Goal: Task Accomplishment & Management: Manage account settings

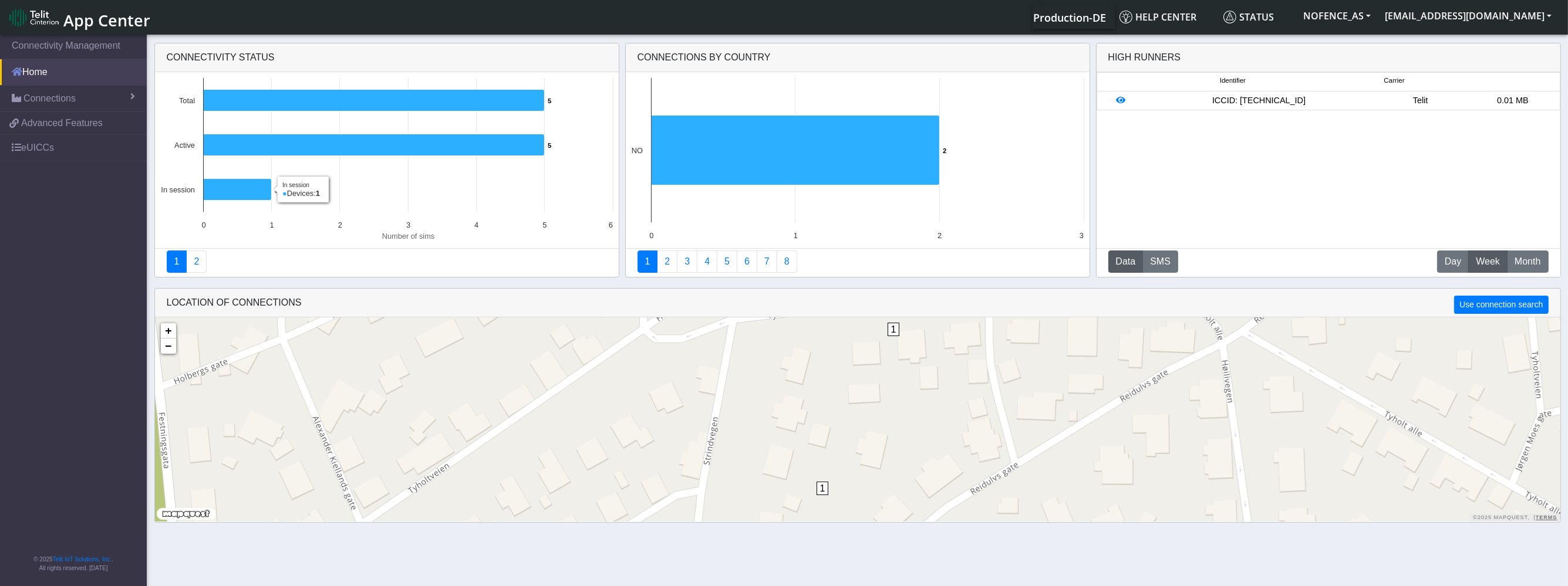
click at [68, 75] on link "Home" at bounding box center [73, 73] width 146 height 26
drag, startPoint x: 68, startPoint y: 75, endPoint x: 60, endPoint y: 88, distance: 15.3
click at [68, 75] on link "Home" at bounding box center [73, 73] width 146 height 26
click at [56, 96] on span "Connections" at bounding box center [50, 98] width 52 height 14
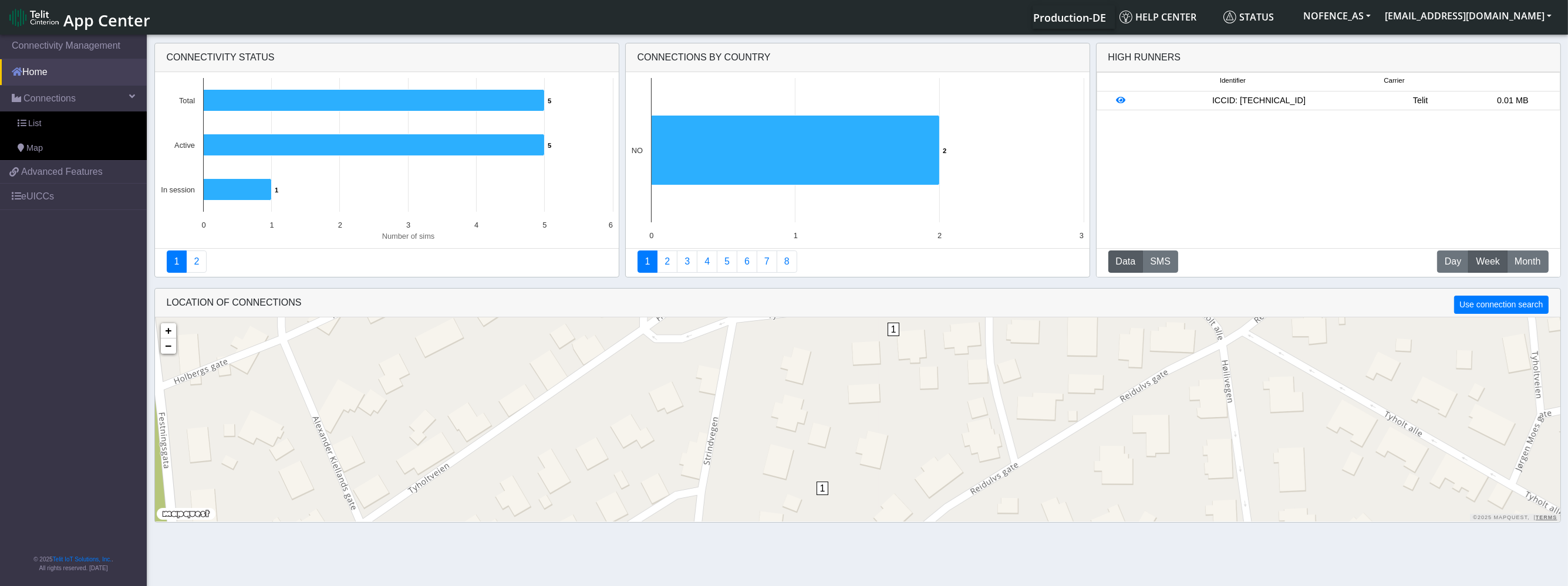
click at [60, 74] on link "Home" at bounding box center [73, 73] width 146 height 26
click at [51, 123] on link "List" at bounding box center [73, 123] width 146 height 25
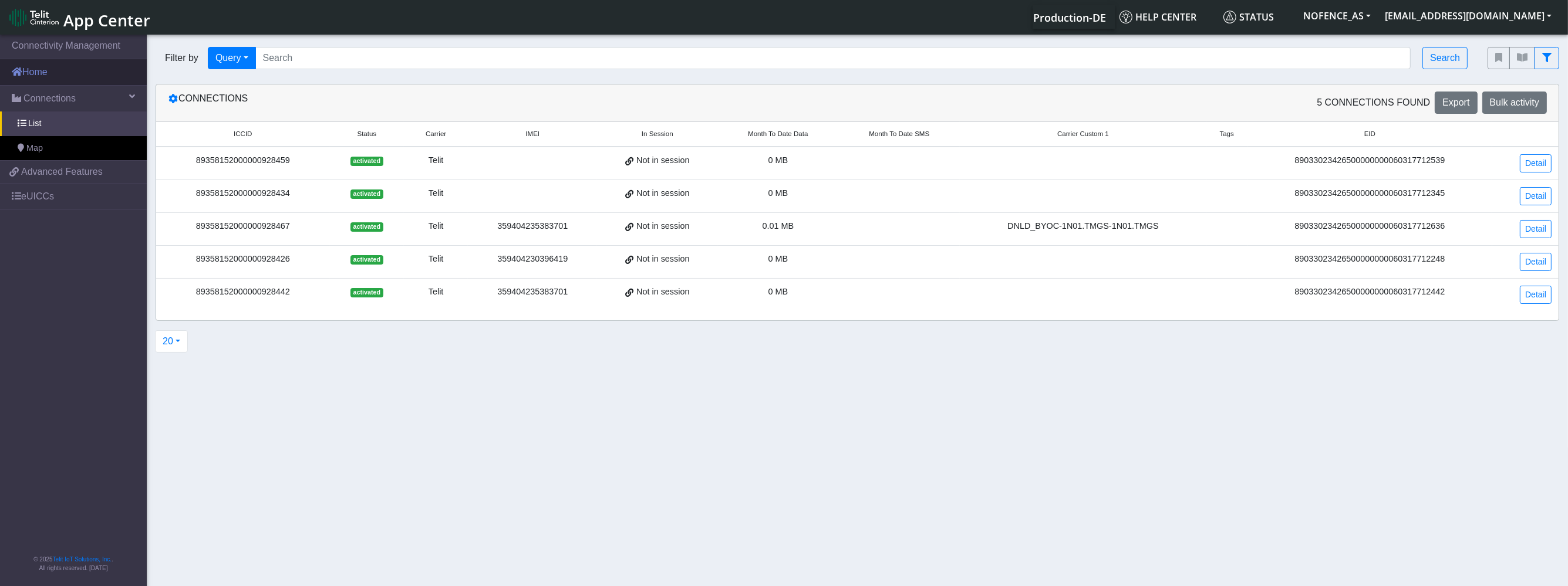
click at [56, 81] on link "Home" at bounding box center [73, 73] width 146 height 26
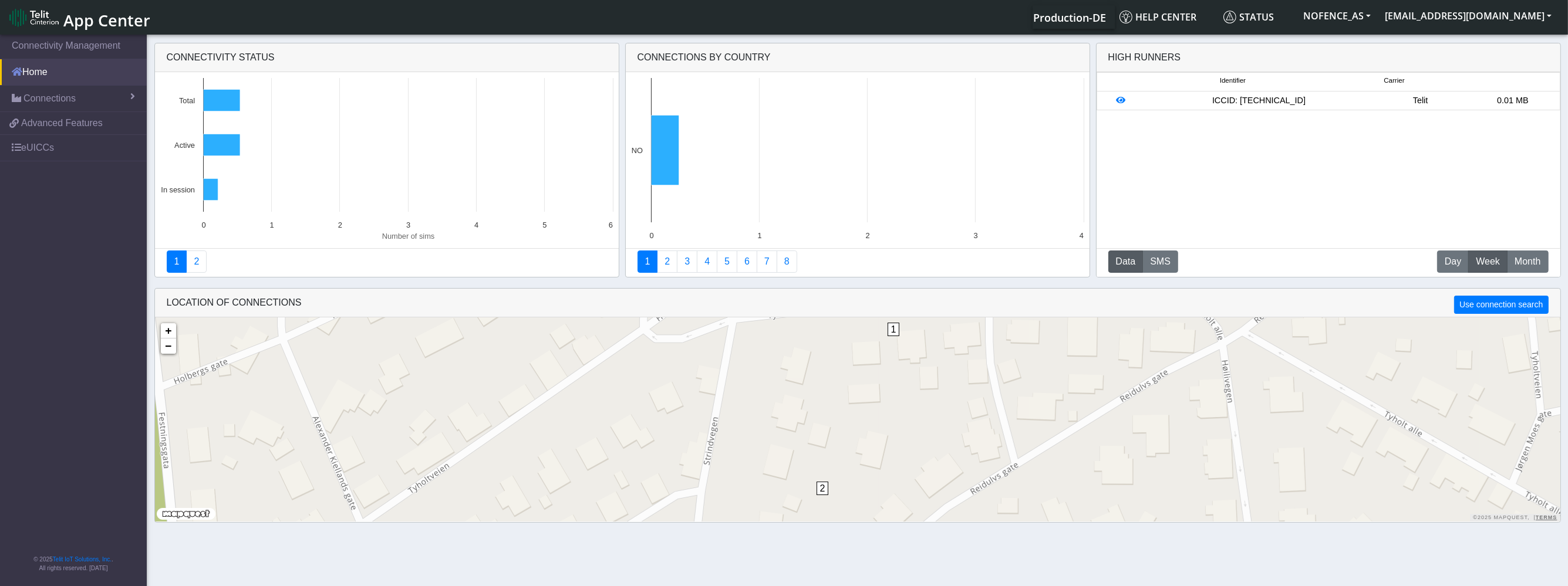
click at [57, 76] on link "Home" at bounding box center [73, 73] width 146 height 26
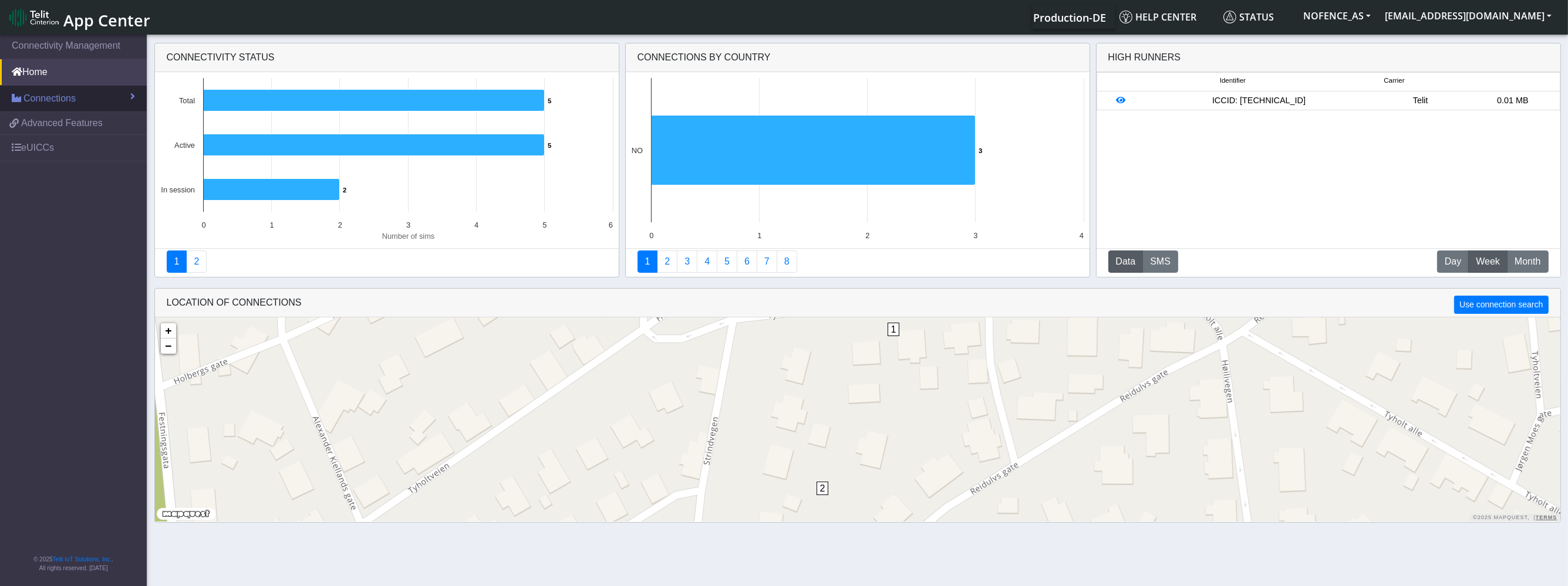
click at [55, 96] on span "Connections" at bounding box center [50, 98] width 52 height 14
click at [67, 126] on link "List" at bounding box center [73, 123] width 146 height 25
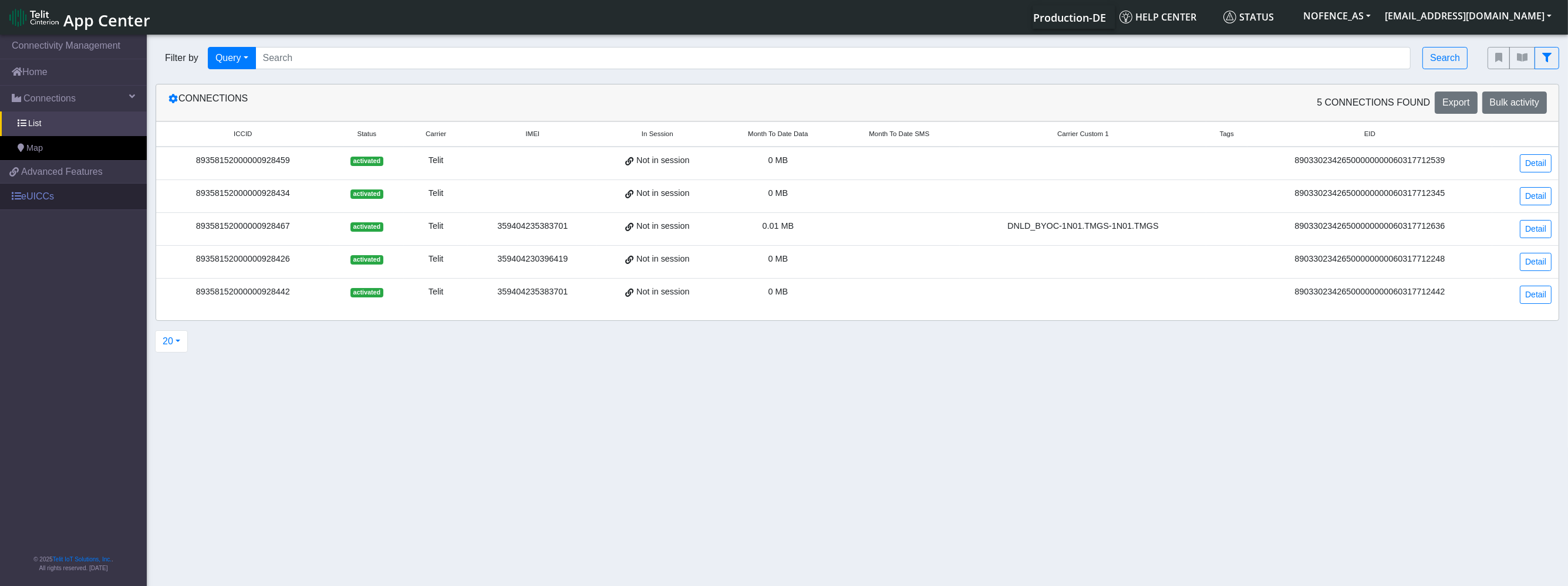
click at [54, 191] on link "eUICCs" at bounding box center [73, 197] width 146 height 26
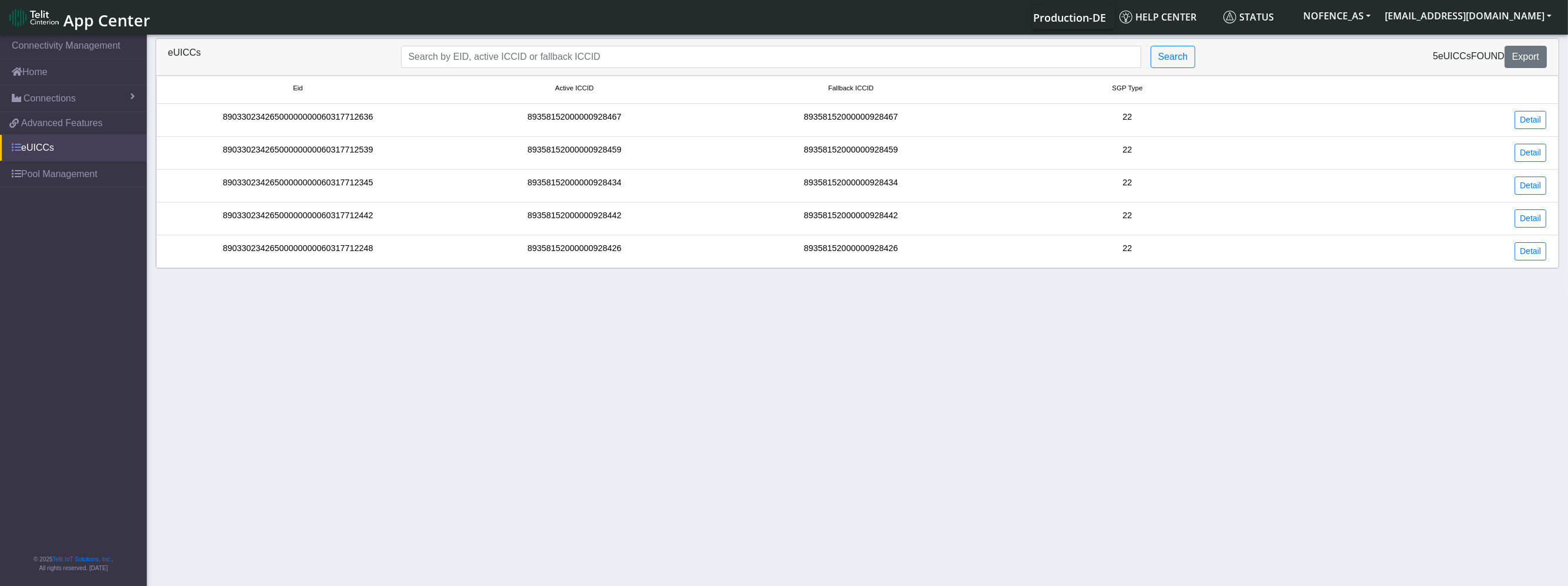
click at [77, 145] on link "eUICCs" at bounding box center [73, 148] width 146 height 26
click at [82, 128] on span "Advanced Features" at bounding box center [62, 123] width 82 height 14
click at [73, 171] on link "Pool Management" at bounding box center [73, 174] width 146 height 26
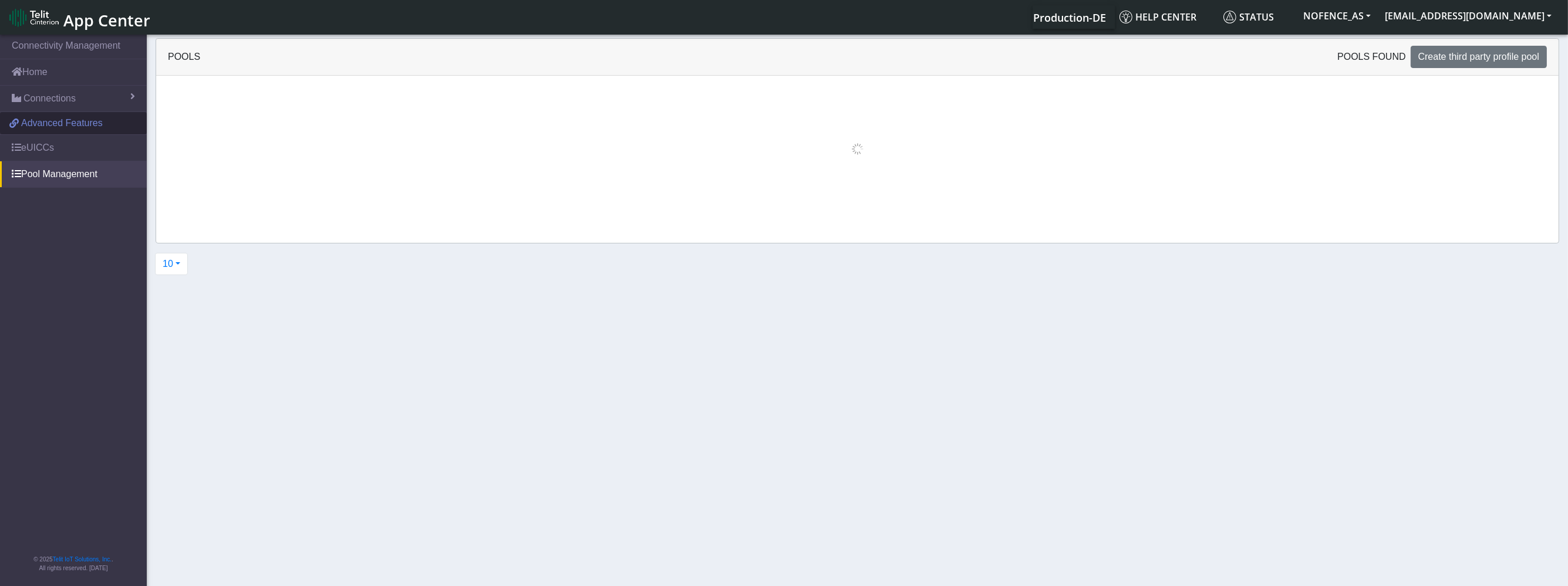
click at [73, 123] on span "Advanced Features" at bounding box center [62, 123] width 82 height 14
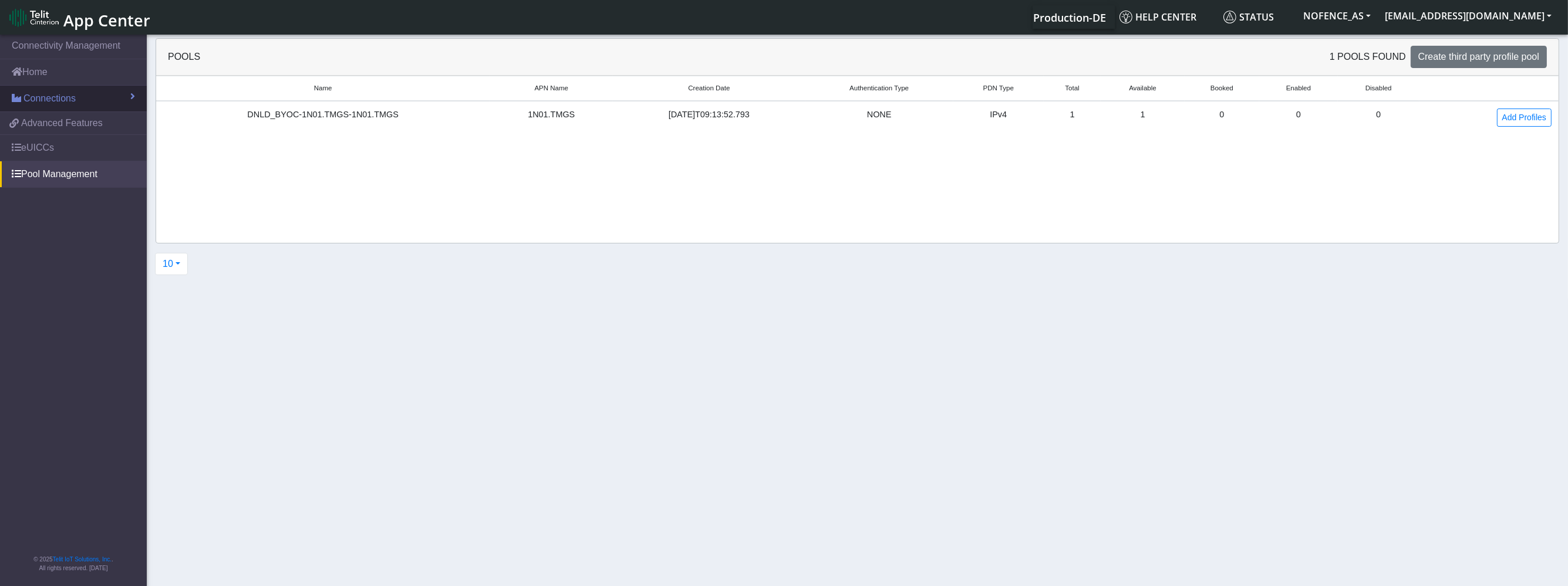
click at [37, 98] on span "Connections" at bounding box center [50, 98] width 52 height 14
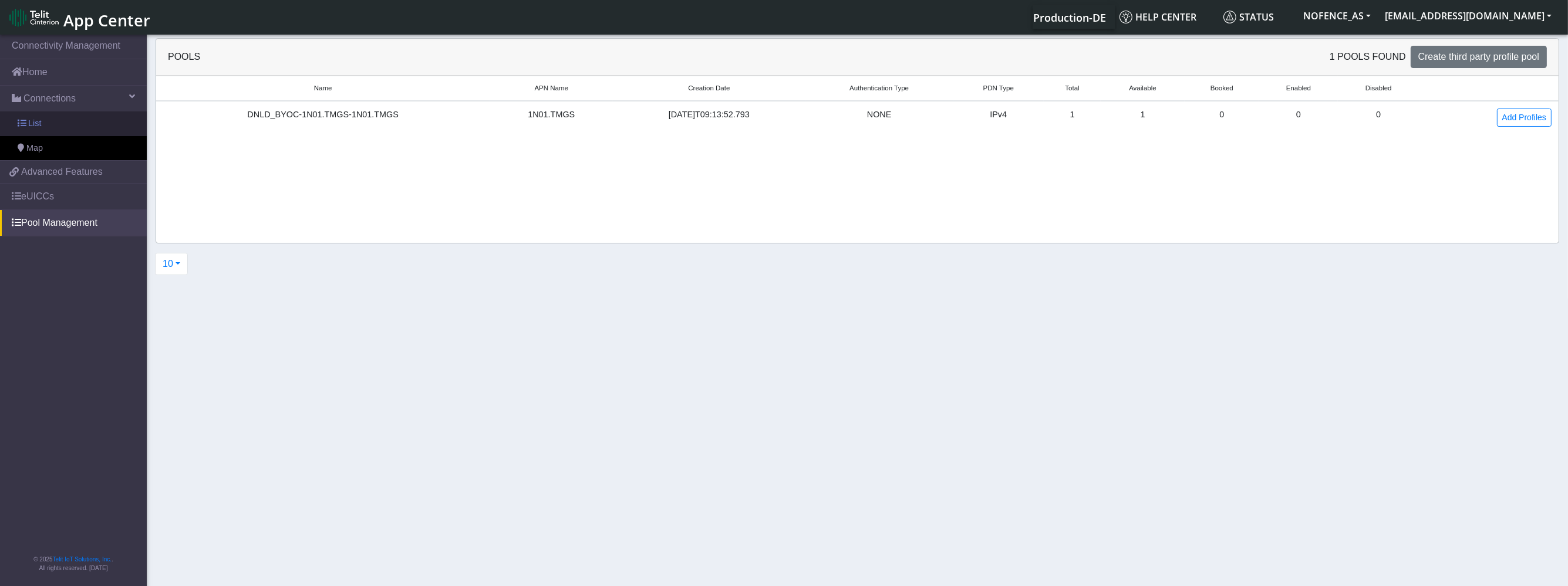
click at [75, 132] on link "List" at bounding box center [73, 123] width 146 height 25
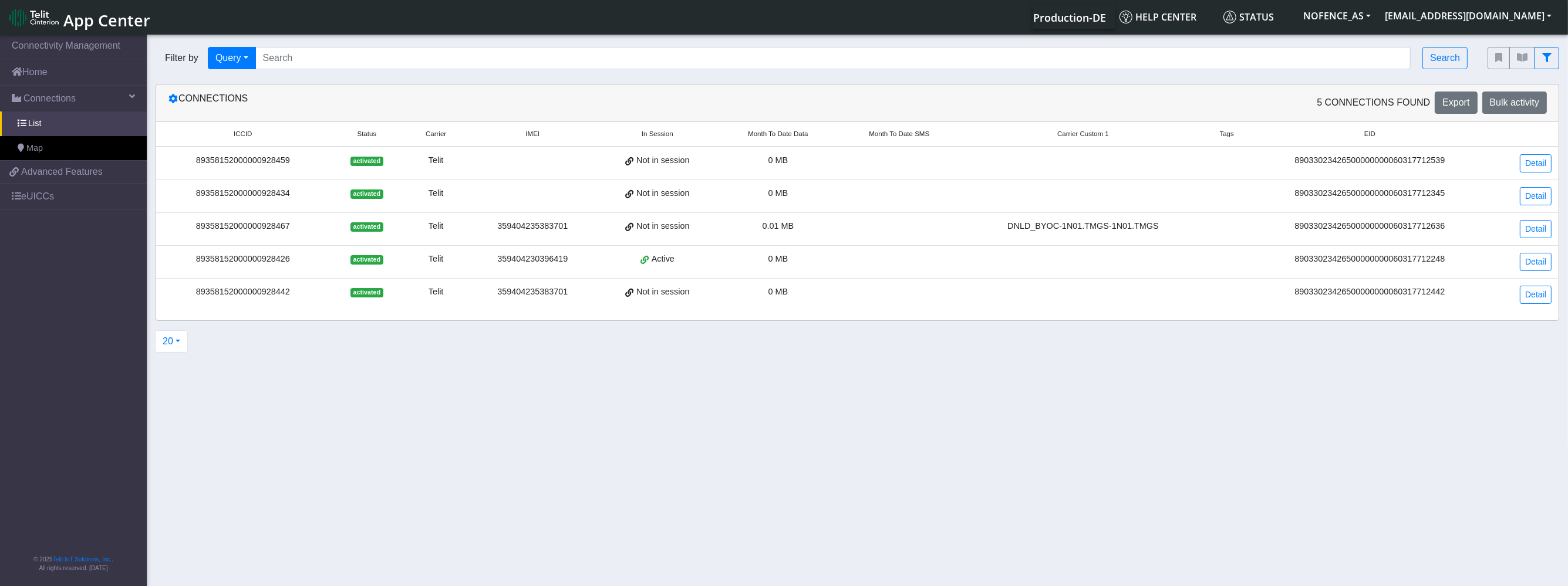
click at [689, 263] on div "Active" at bounding box center [657, 259] width 107 height 13
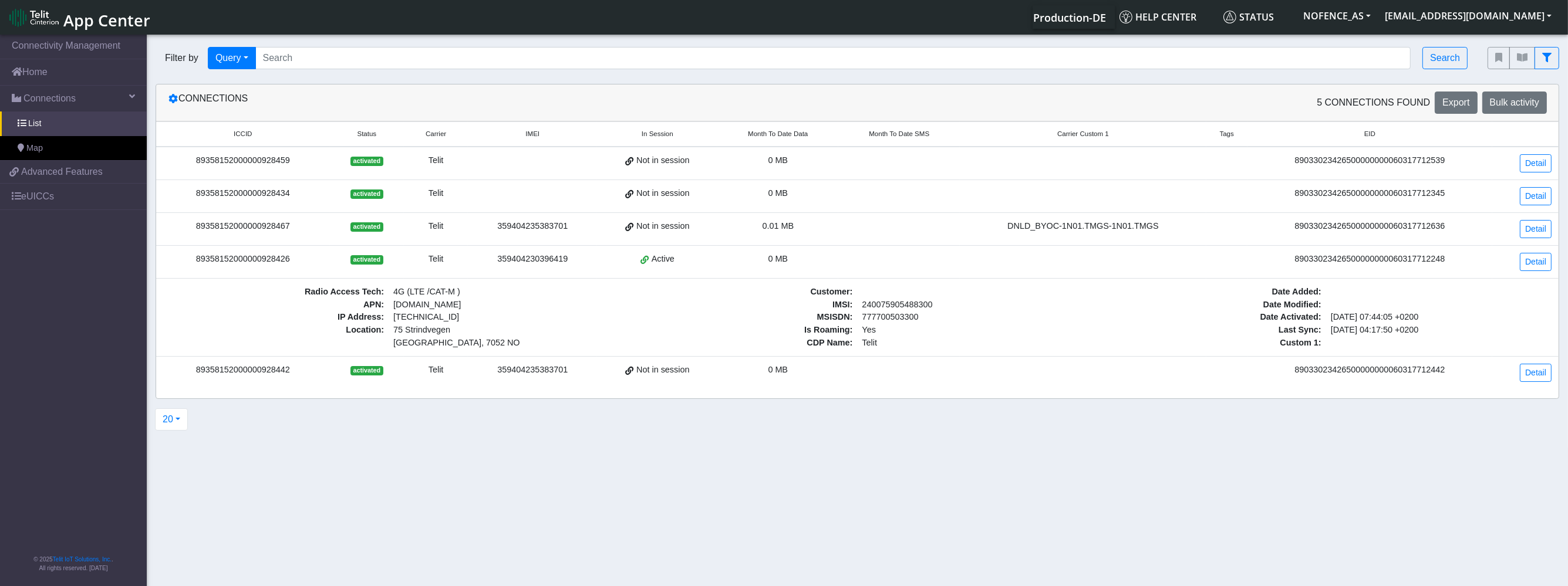
click at [280, 258] on div "89358152000000928426" at bounding box center [243, 259] width 159 height 13
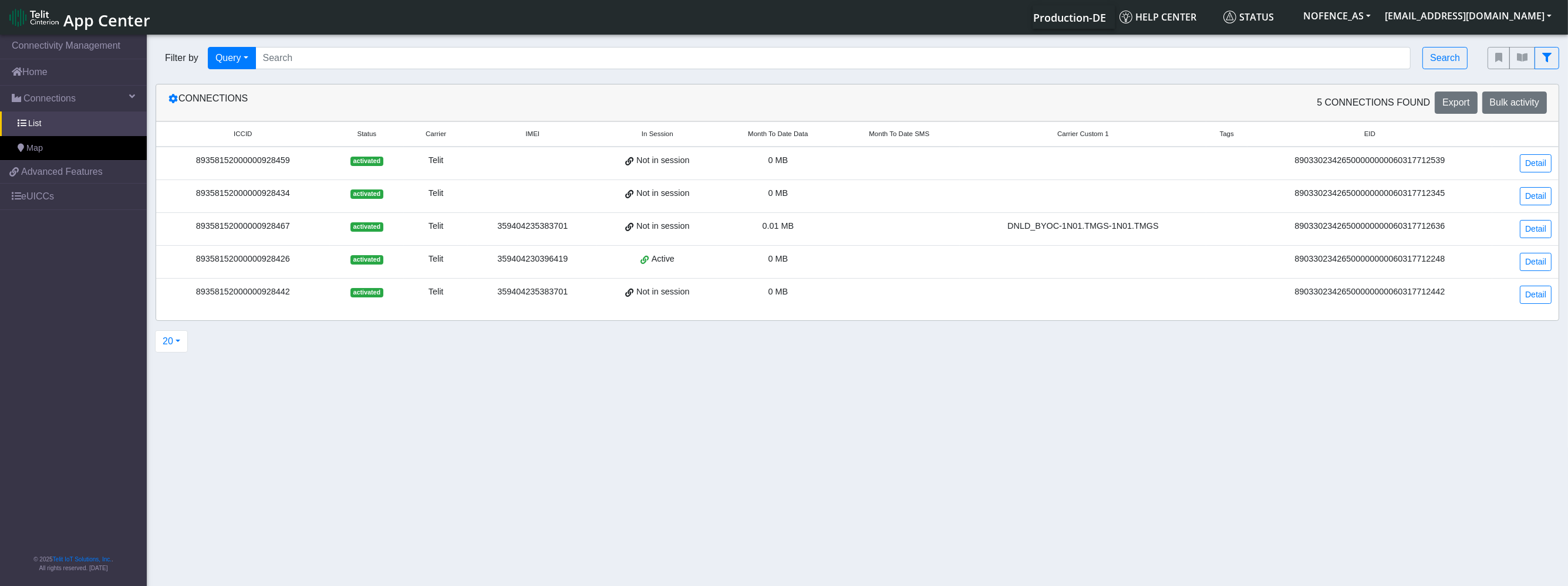
click at [280, 258] on div "89358152000000928426" at bounding box center [243, 259] width 159 height 13
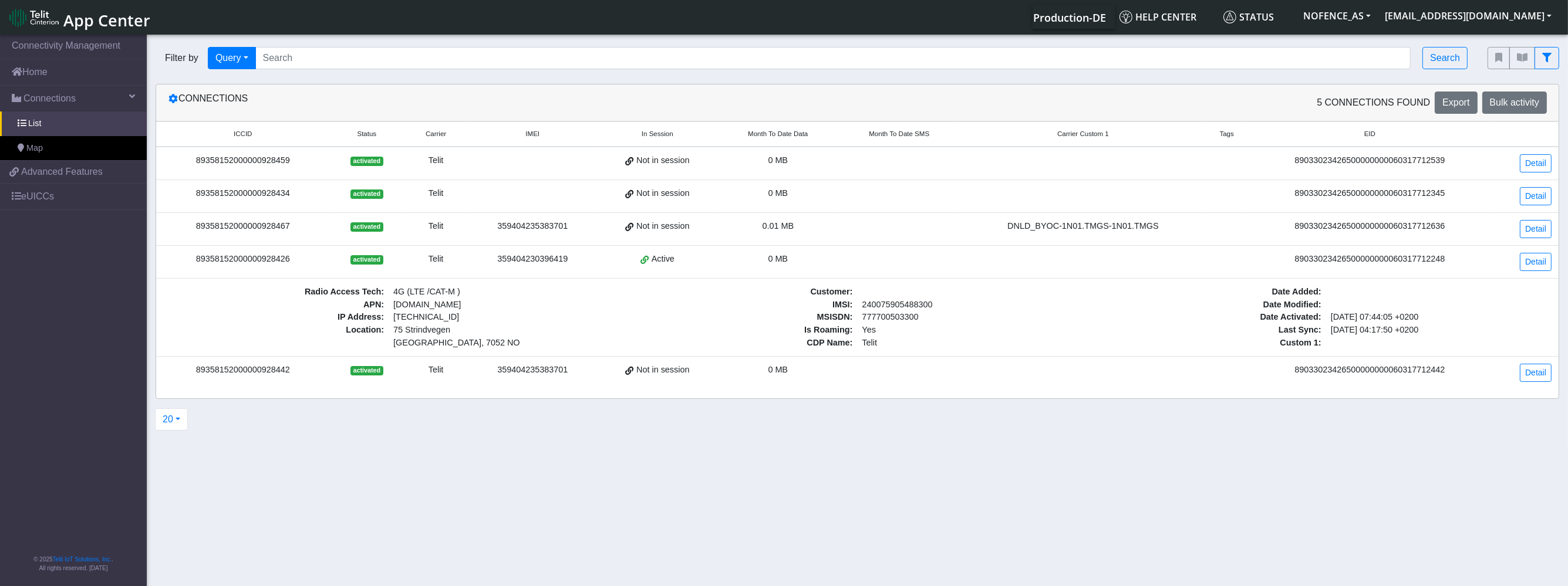
copy div "89358152000000928426"
click at [75, 176] on span "Advanced Features" at bounding box center [62, 172] width 82 height 14
click at [44, 192] on link "eUICCs" at bounding box center [73, 197] width 146 height 26
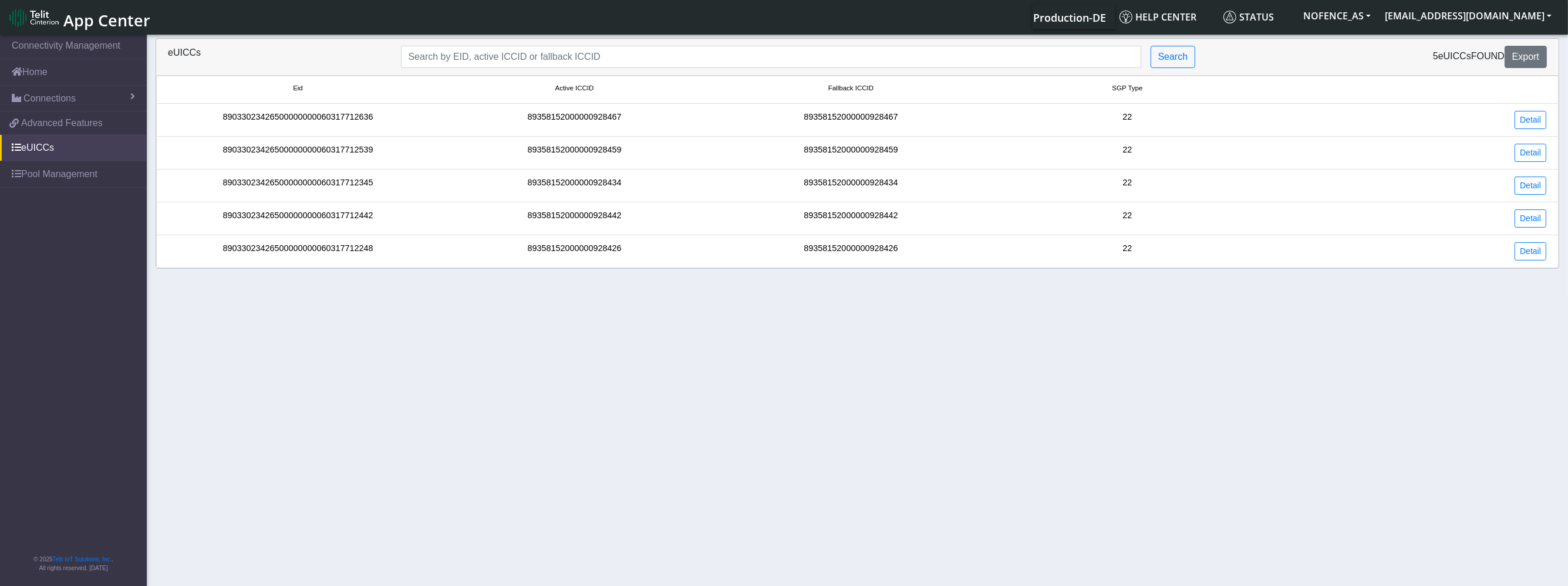
click at [1513, 244] on div "Detail" at bounding box center [1410, 252] width 290 height 18
click at [1523, 250] on link "Detail" at bounding box center [1530, 252] width 32 height 18
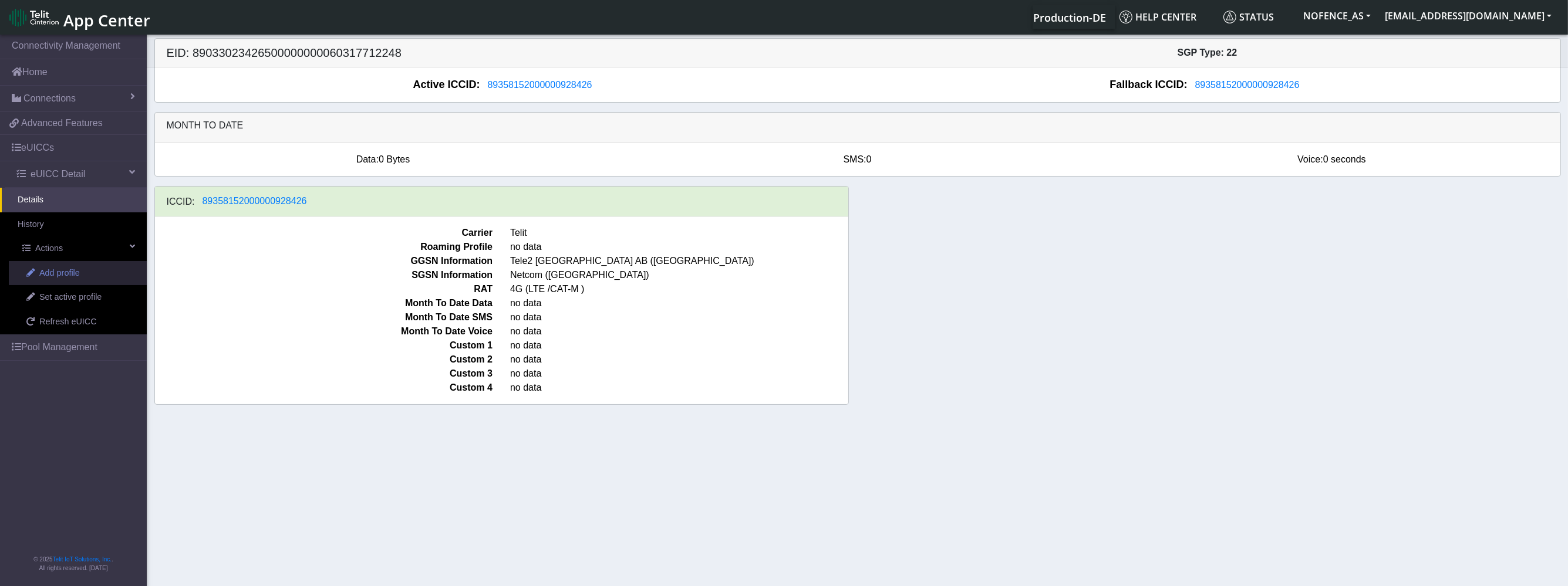
click at [64, 269] on span "Add profile" at bounding box center [60, 273] width 41 height 13
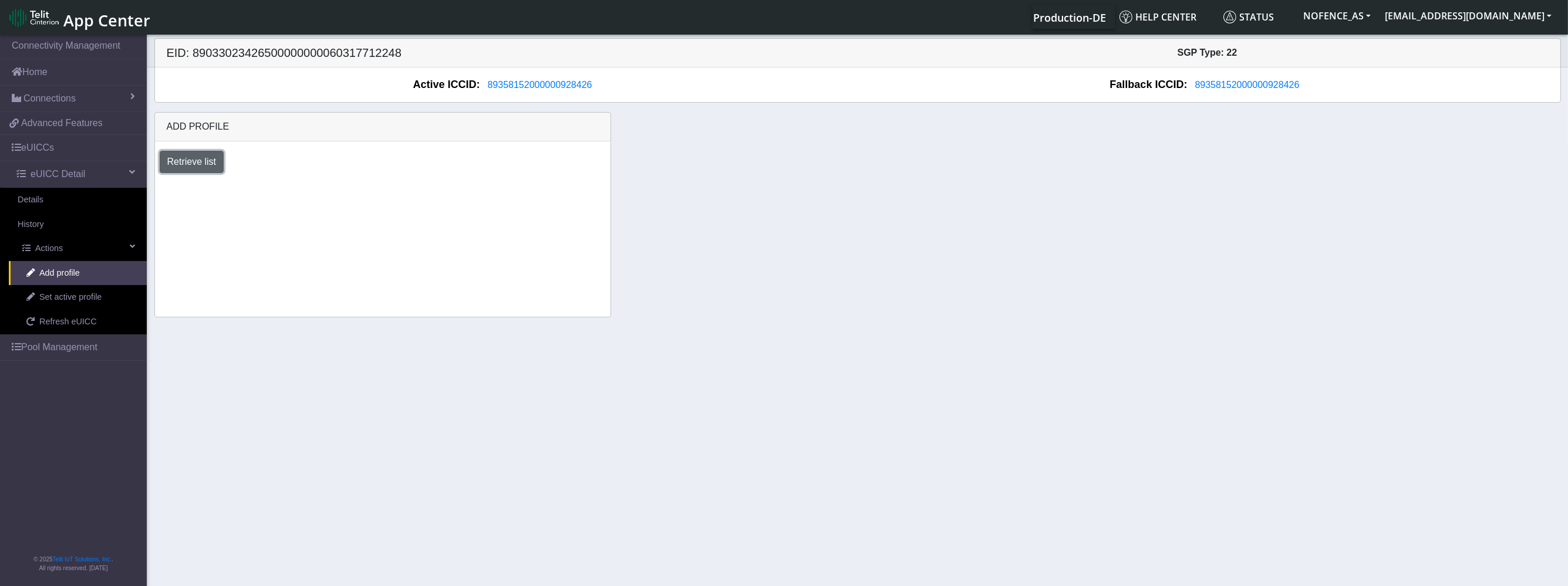
click at [185, 158] on button "Retrieve list" at bounding box center [191, 162] width 65 height 22
select select "6c03ca72-ef63-4261-9d33-5bb37ce75665"
click at [159, 182] on select "Select profile to add DNLD_BYOC-1N01.TMGS-1N01.TMGS" at bounding box center [258, 193] width 198 height 22
click at [378, 192] on button "Add" at bounding box center [388, 193] width 32 height 22
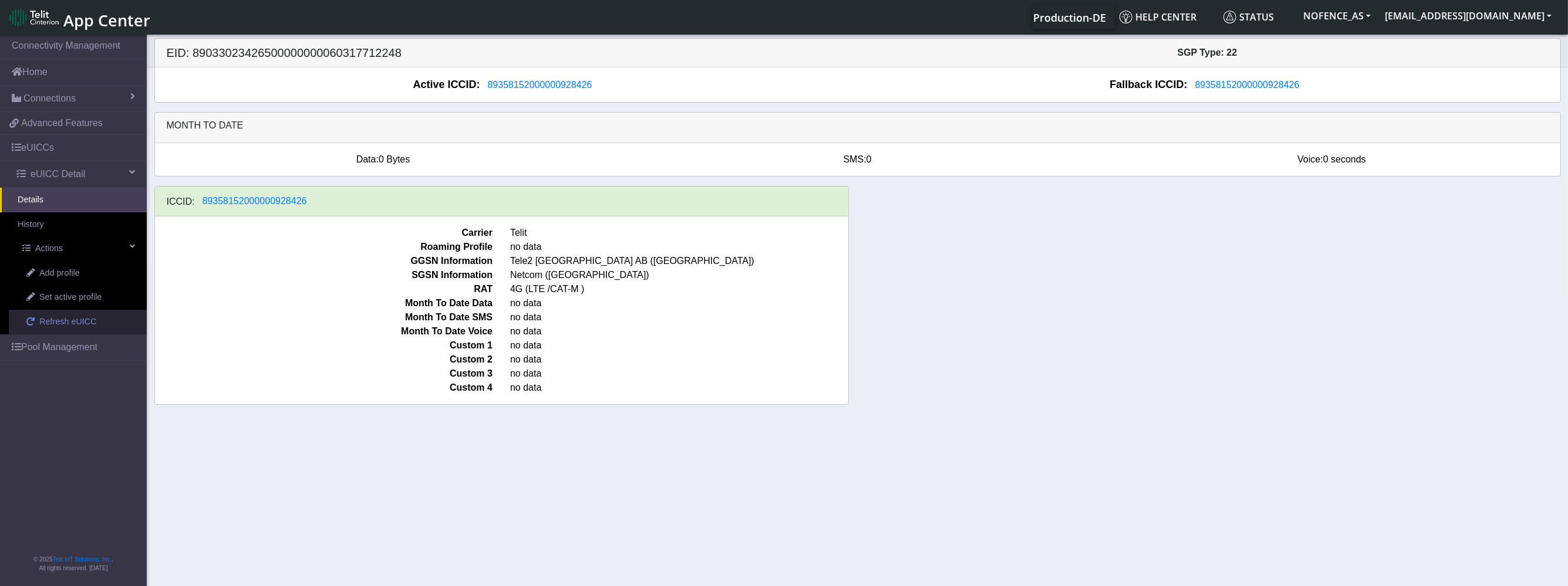
click at [73, 328] on link "Refresh eUICC" at bounding box center [78, 321] width 138 height 25
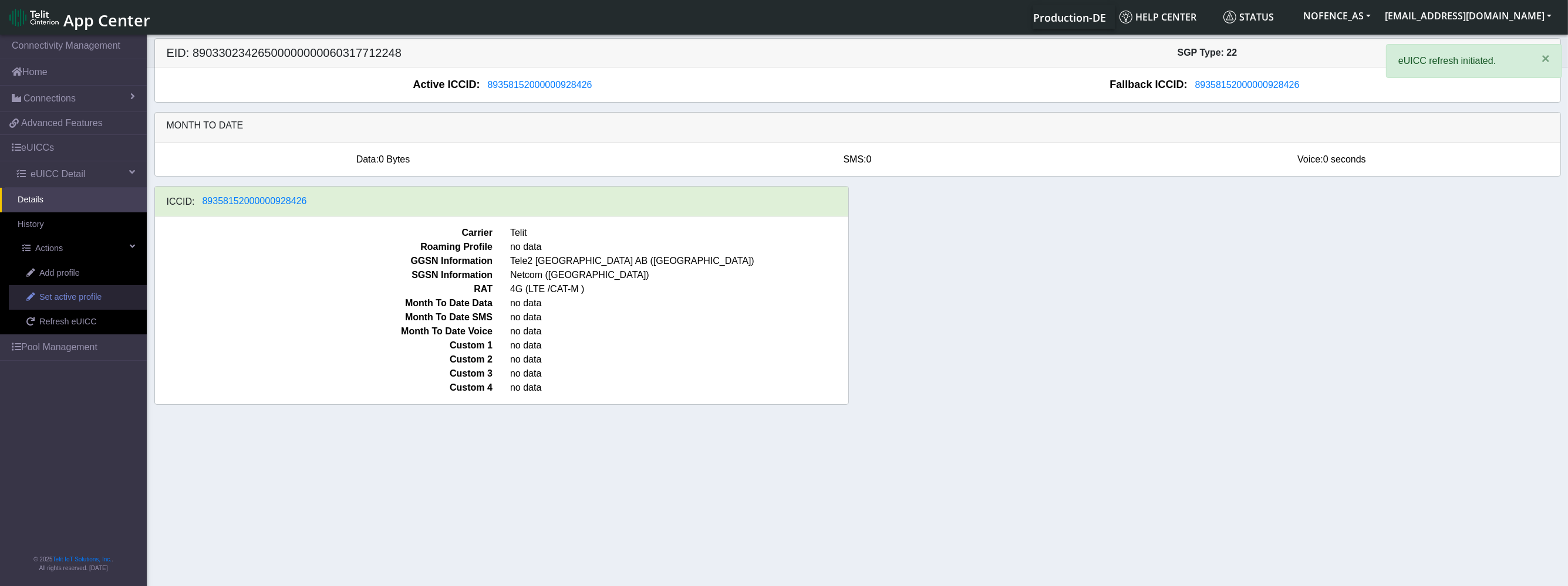
click at [86, 299] on span "Set active profile" at bounding box center [71, 296] width 63 height 13
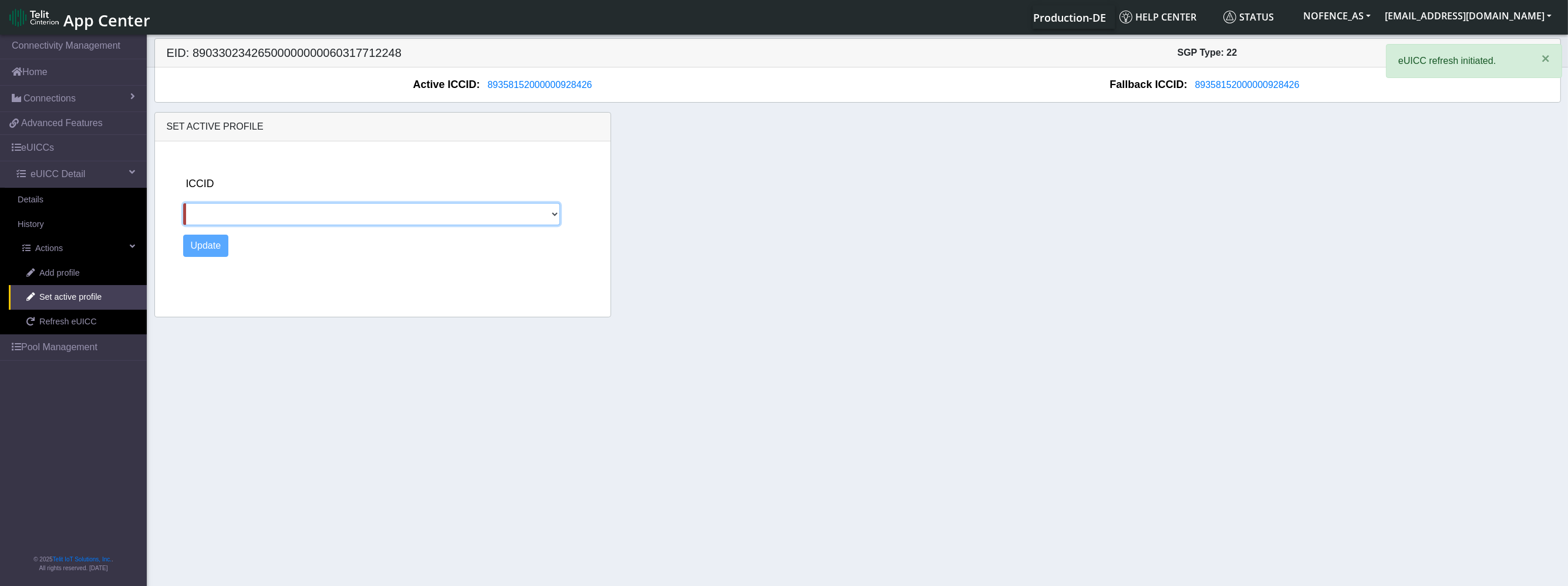
click at [274, 212] on select at bounding box center [371, 214] width 377 height 22
click at [38, 269] on link "Add profile" at bounding box center [78, 273] width 138 height 25
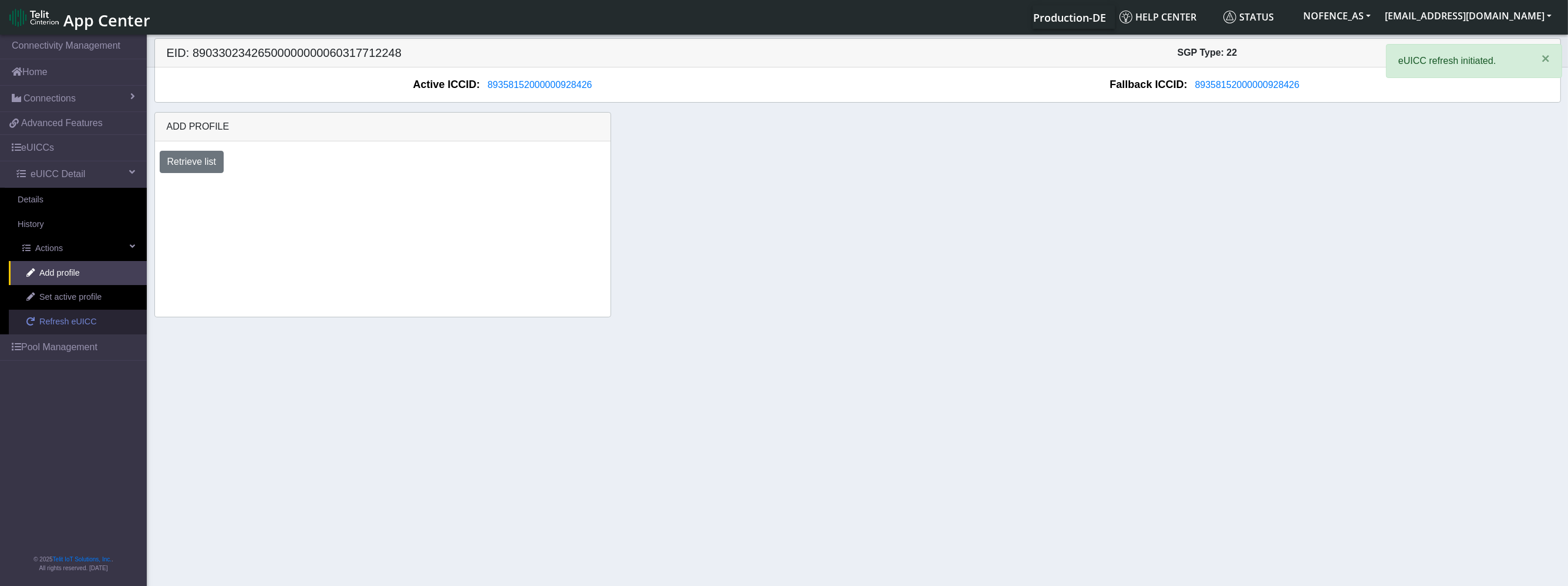
click at [87, 309] on link "Refresh eUICC" at bounding box center [78, 321] width 138 height 25
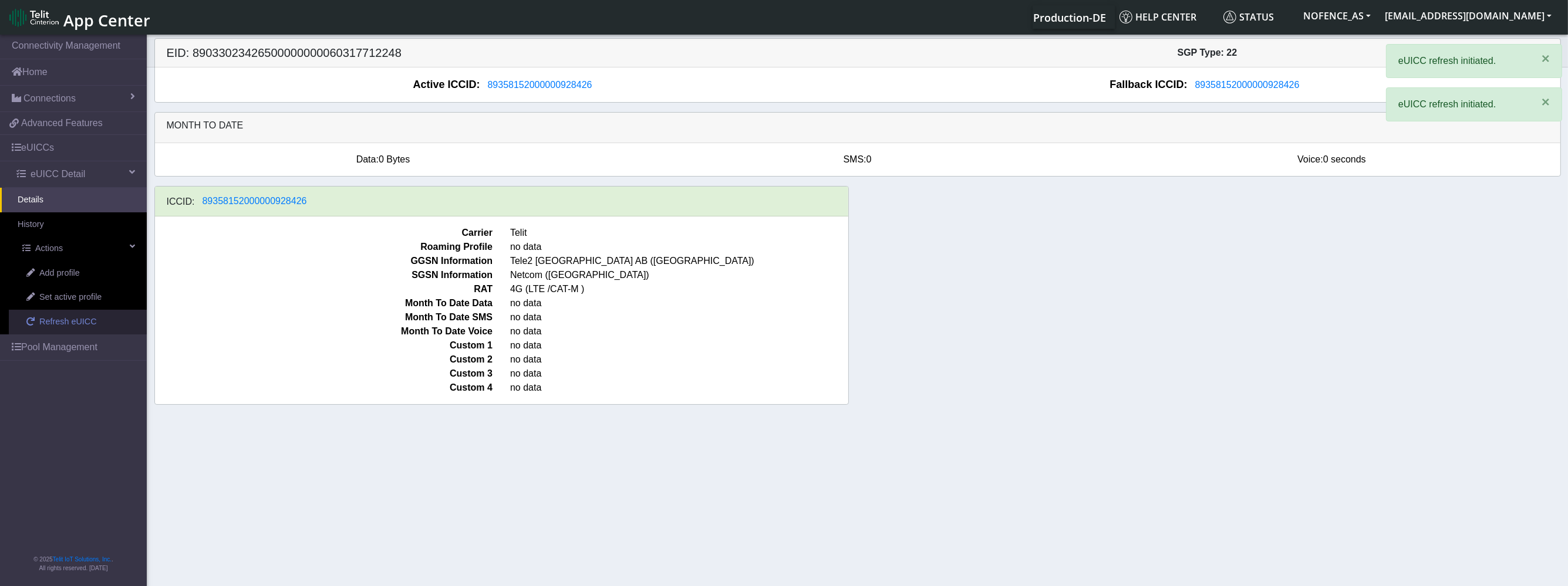
click at [87, 309] on link "Refresh eUICC" at bounding box center [78, 321] width 138 height 25
click at [86, 309] on link "Refresh eUICC" at bounding box center [78, 321] width 138 height 25
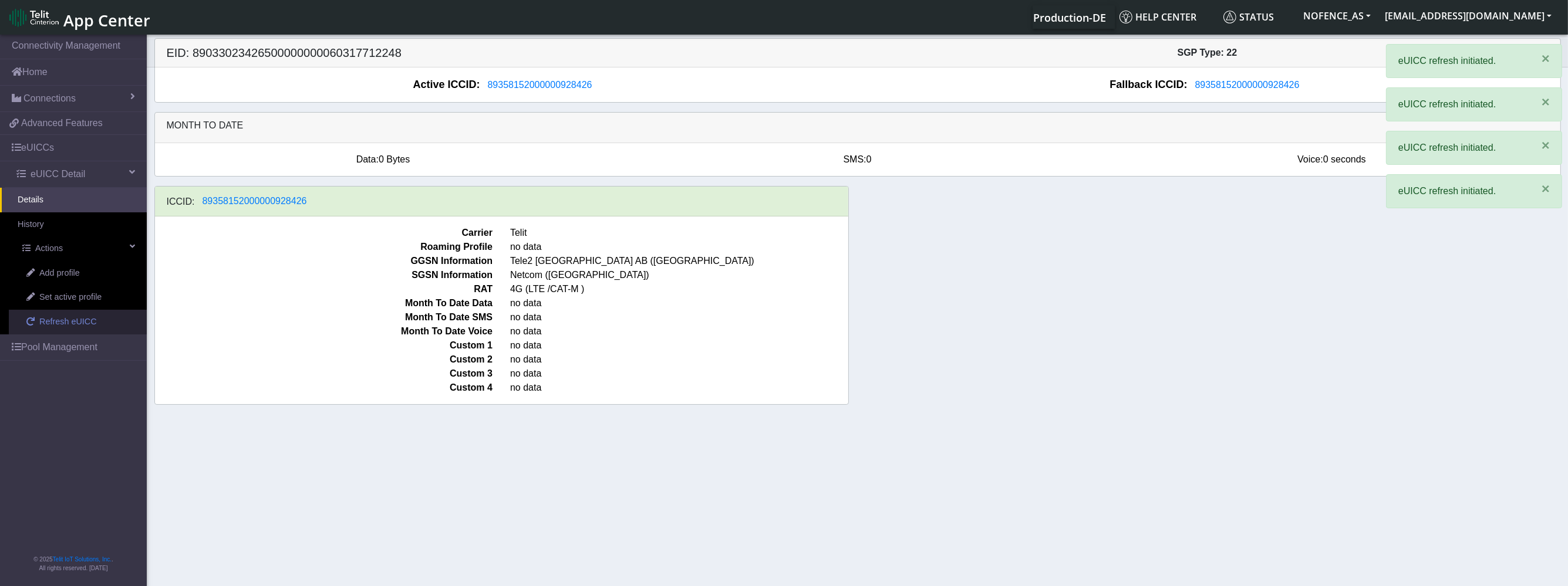
click at [86, 309] on link "Refresh eUICC" at bounding box center [78, 321] width 138 height 25
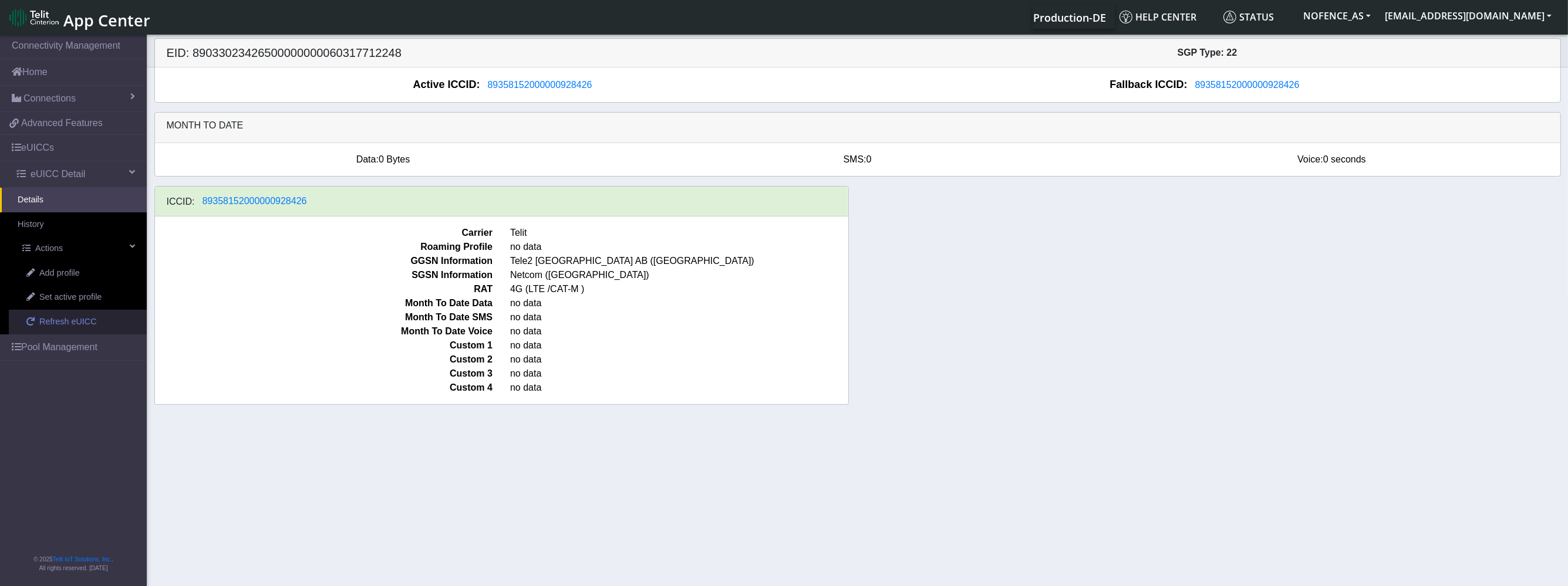
click at [83, 316] on span "Refresh eUICC" at bounding box center [69, 321] width 58 height 13
click at [82, 317] on span "Refresh eUICC" at bounding box center [69, 321] width 58 height 13
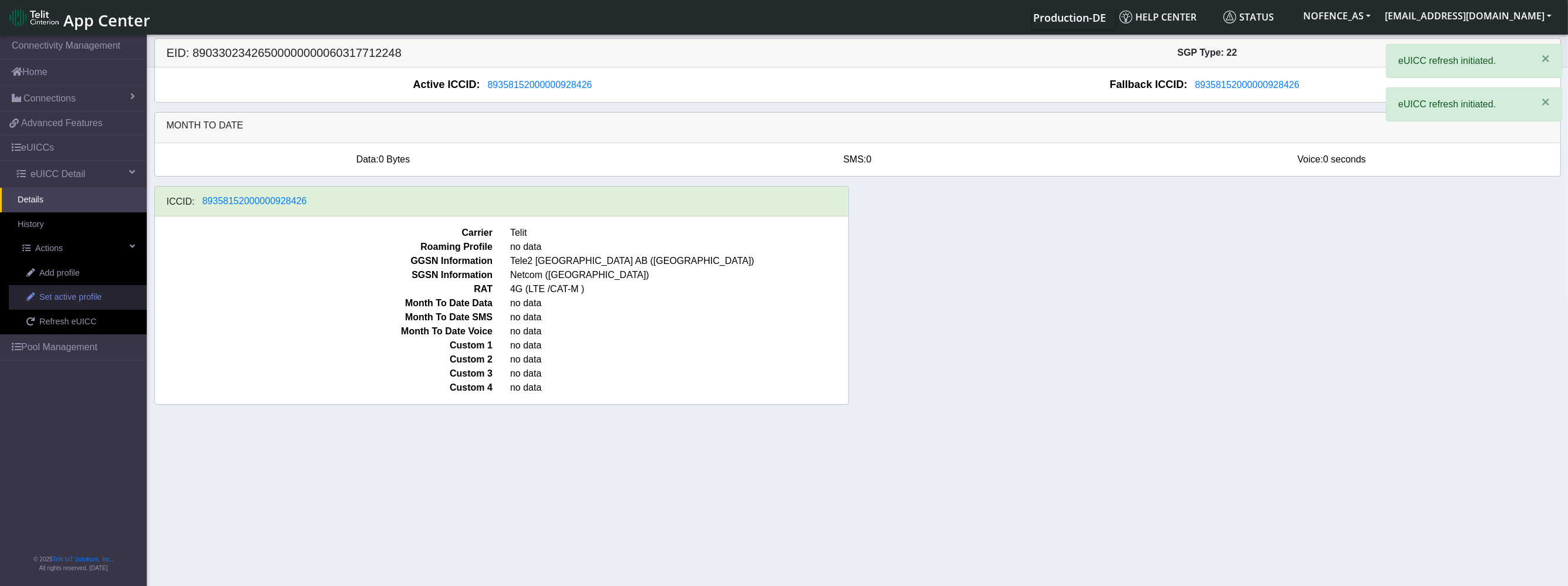
click at [78, 301] on span "Set active profile" at bounding box center [71, 296] width 63 height 13
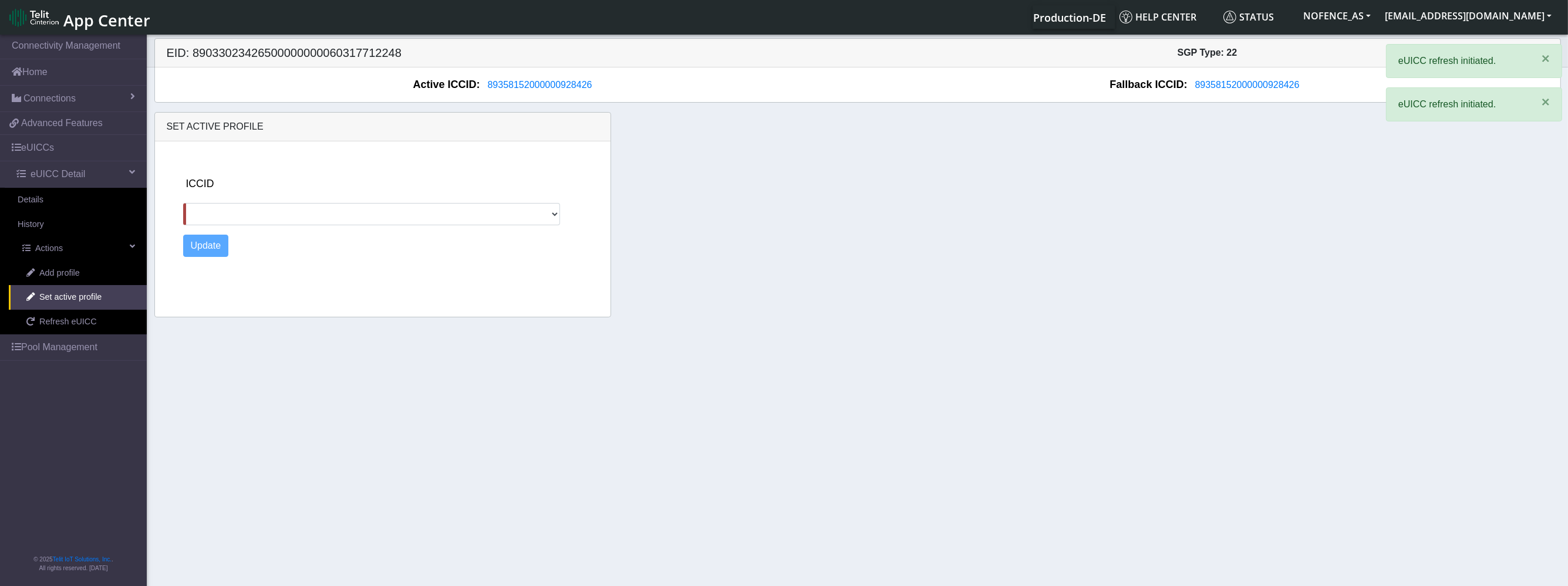
click at [318, 192] on div "ICCID" at bounding box center [392, 201] width 419 height 50
click at [309, 211] on select at bounding box center [371, 214] width 377 height 22
click at [105, 264] on link "Add profile" at bounding box center [78, 273] width 138 height 25
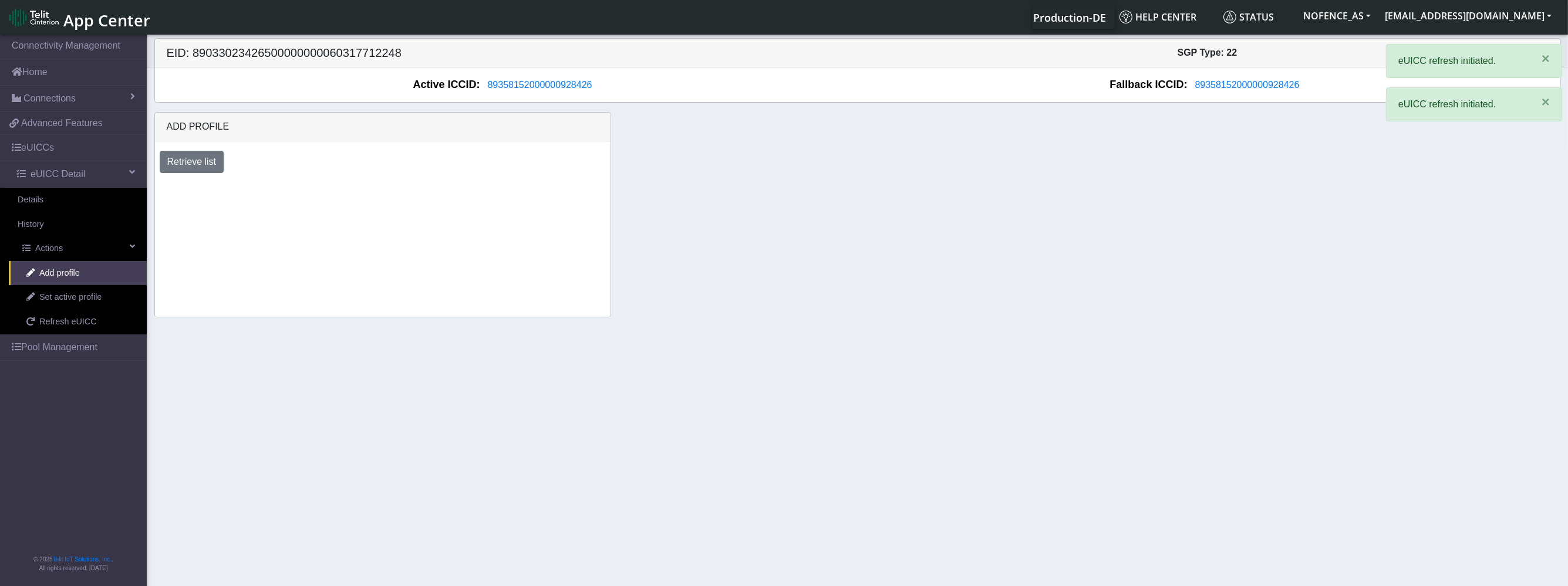
click at [228, 160] on div "Retrieve list" at bounding box center [383, 162] width 464 height 22
click at [217, 161] on button "Retrieve list" at bounding box center [191, 162] width 65 height 22
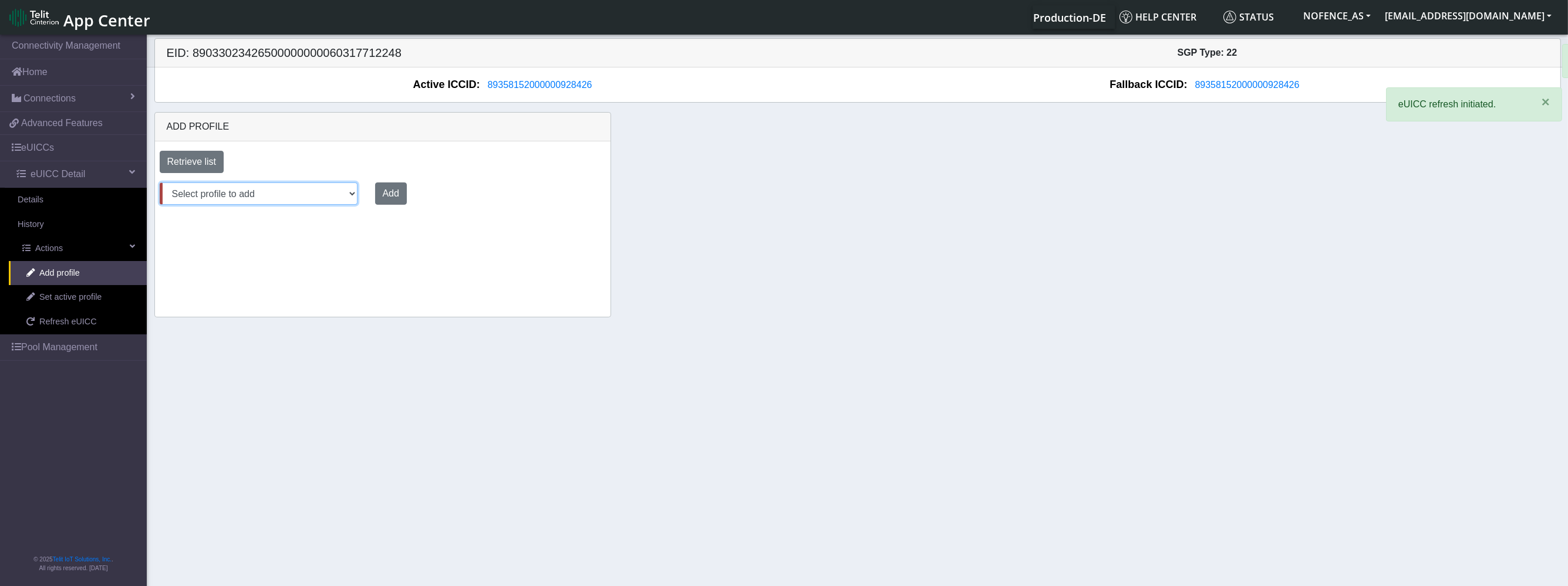
select select "6c03ca72-ef63-4261-9d33-5bb37ce75665"
click at [159, 182] on select "Select profile to add DNLD_BYOC-1N01.TMGS-1N01.TMGS" at bounding box center [258, 193] width 198 height 22
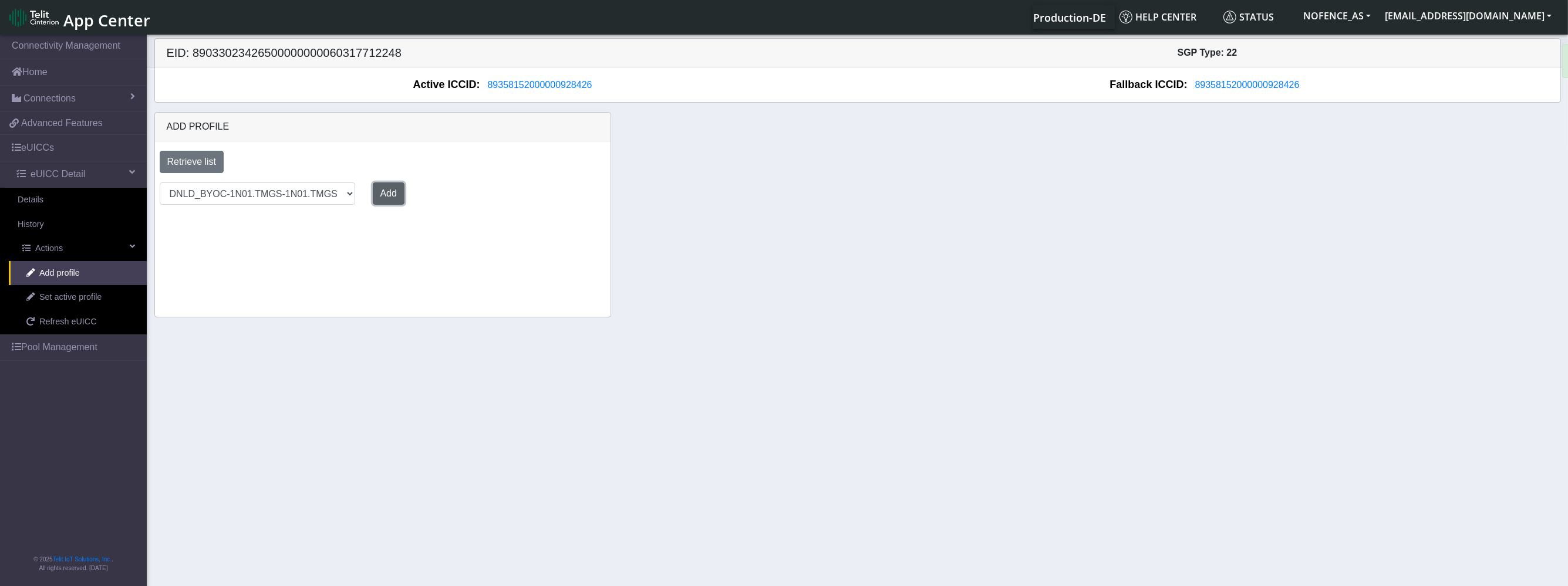
click at [372, 192] on button "Add" at bounding box center [388, 193] width 32 height 22
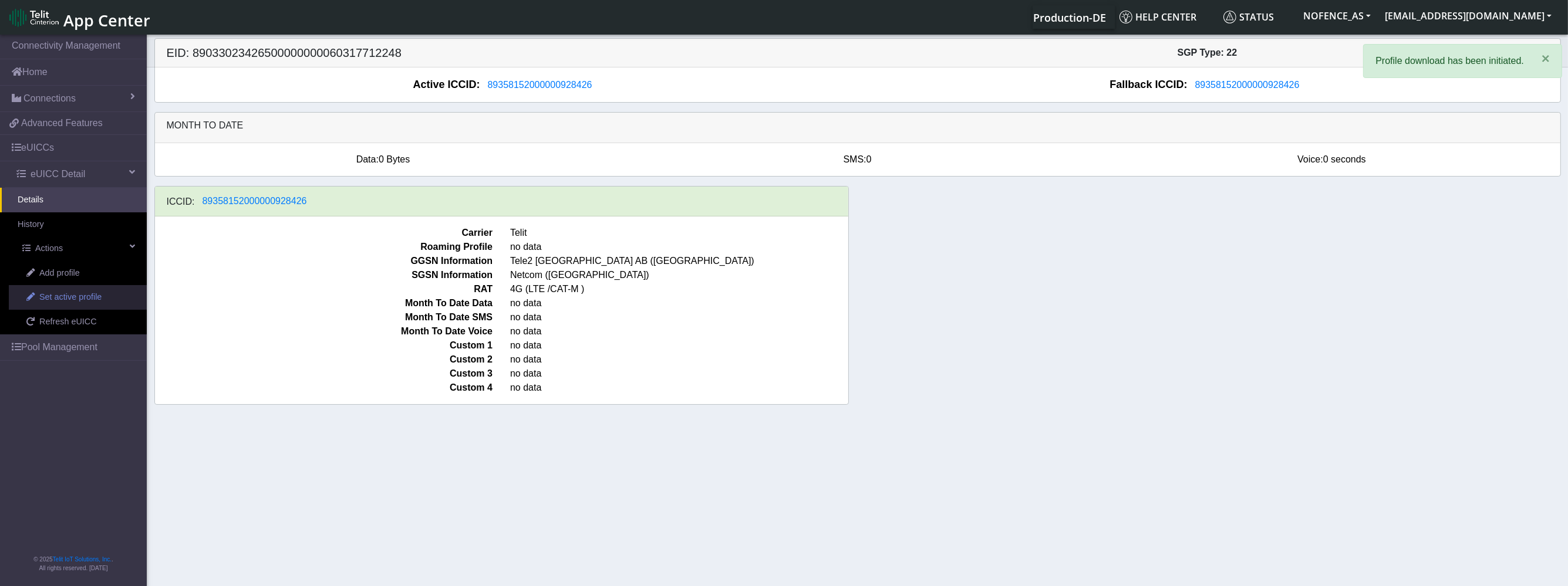
click at [79, 298] on span "Set active profile" at bounding box center [71, 296] width 63 height 13
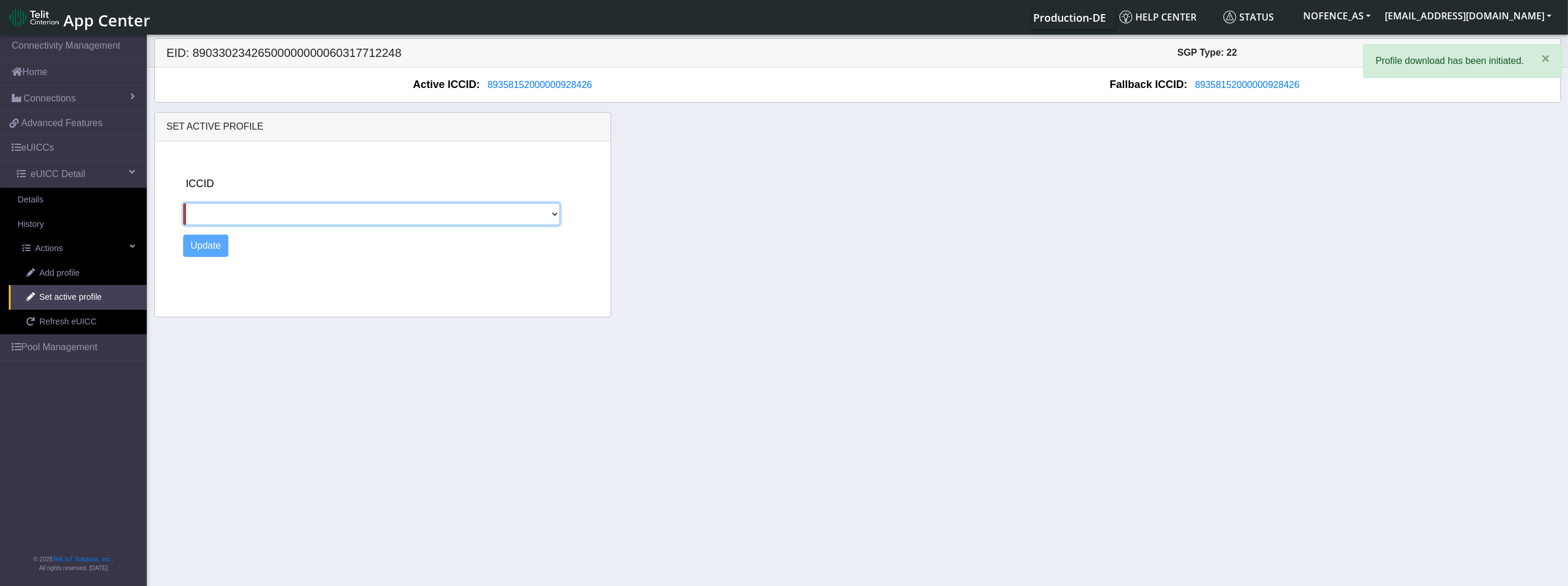
click at [226, 222] on select at bounding box center [371, 214] width 377 height 22
click at [101, 313] on link "Refresh eUICC" at bounding box center [78, 321] width 138 height 25
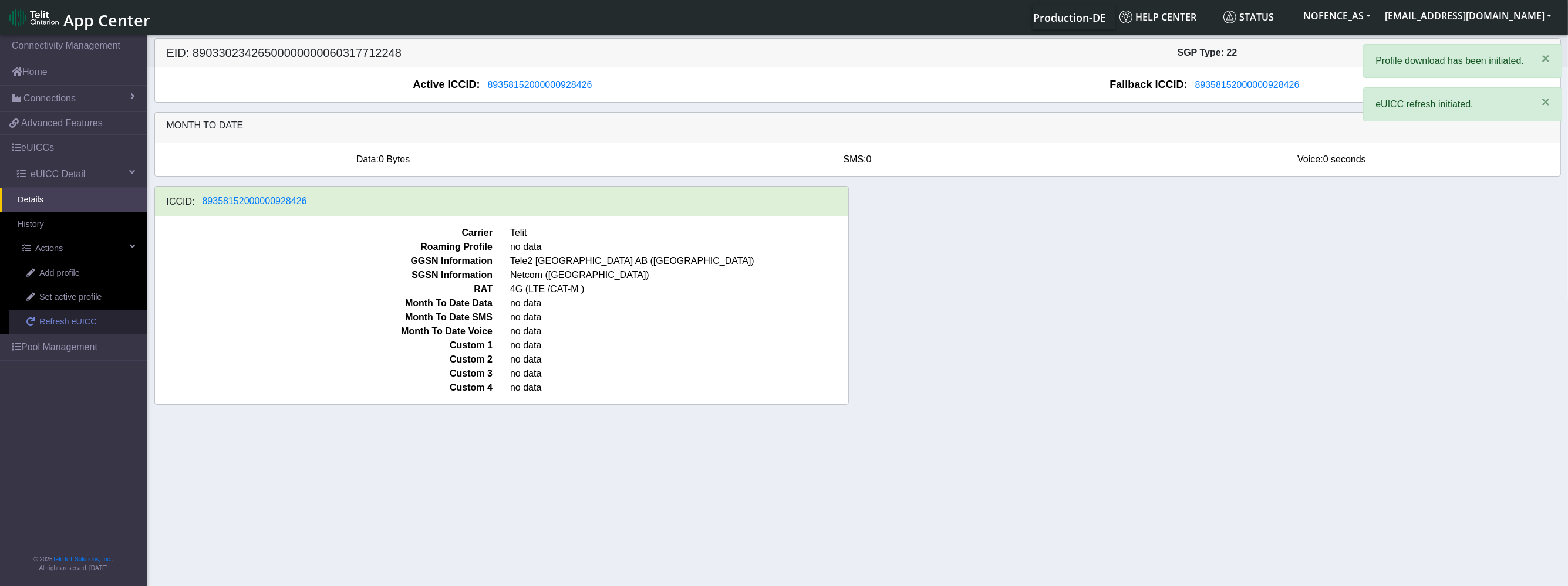
click at [67, 321] on span "Refresh eUICC" at bounding box center [69, 321] width 58 height 13
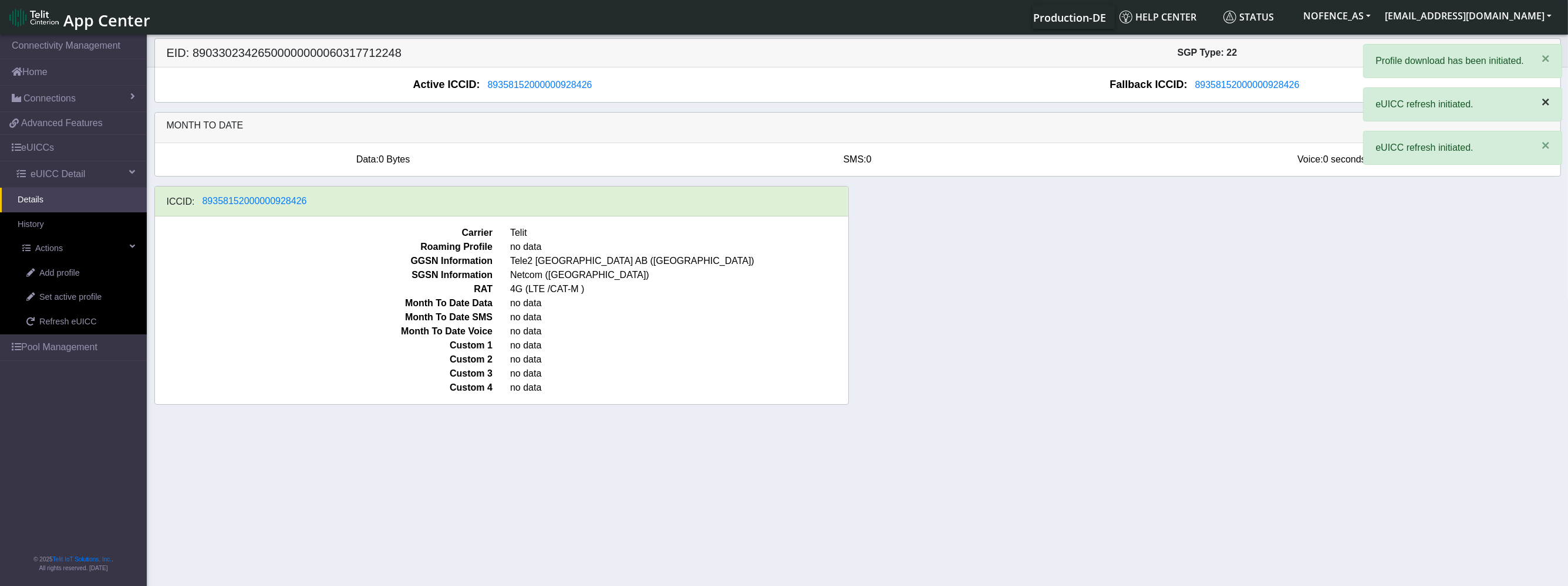
click at [1549, 103] on span "×" at bounding box center [1546, 101] width 8 height 16
drag, startPoint x: 1549, startPoint y: 129, endPoint x: 1548, endPoint y: 121, distance: 8.1
click at [1549, 128] on div "× Profile download has been initiated. × eUICC refresh initiated." at bounding box center [1462, 87] width 199 height 87
click at [1547, 99] on span "×" at bounding box center [1546, 101] width 8 height 16
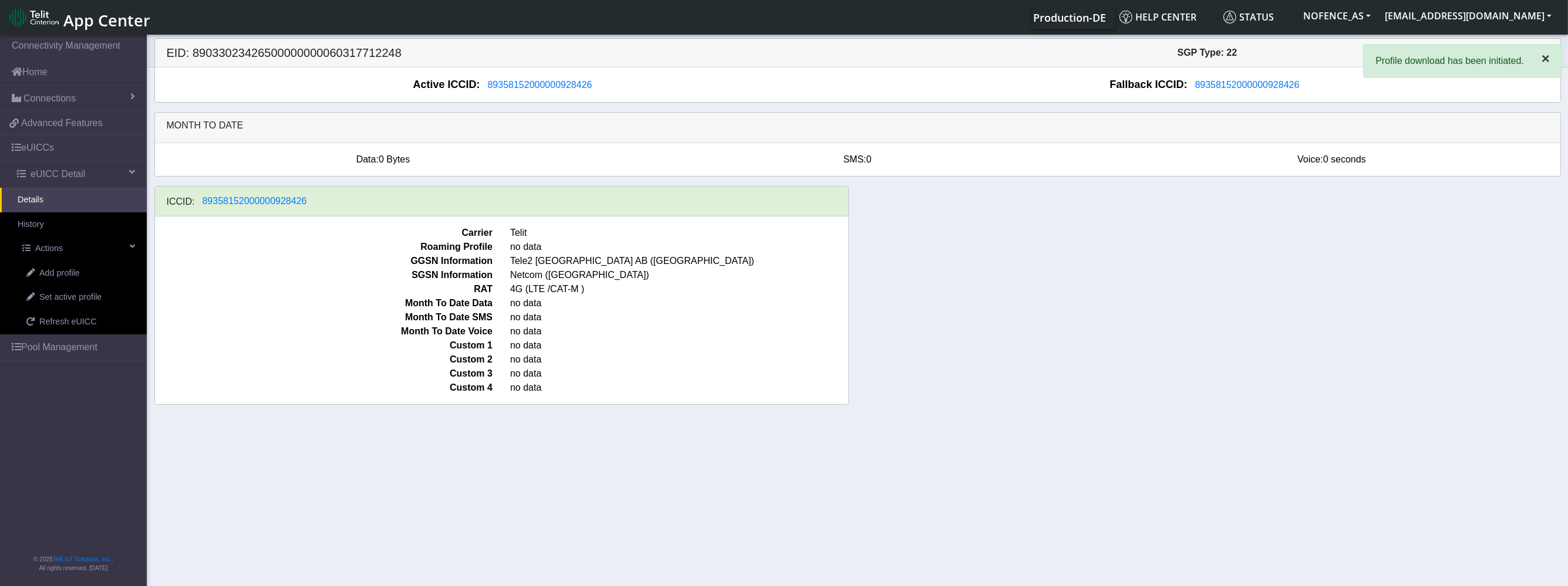
click at [1550, 52] on button "×" at bounding box center [1546, 59] width 32 height 28
click at [119, 81] on link "Home" at bounding box center [73, 73] width 146 height 26
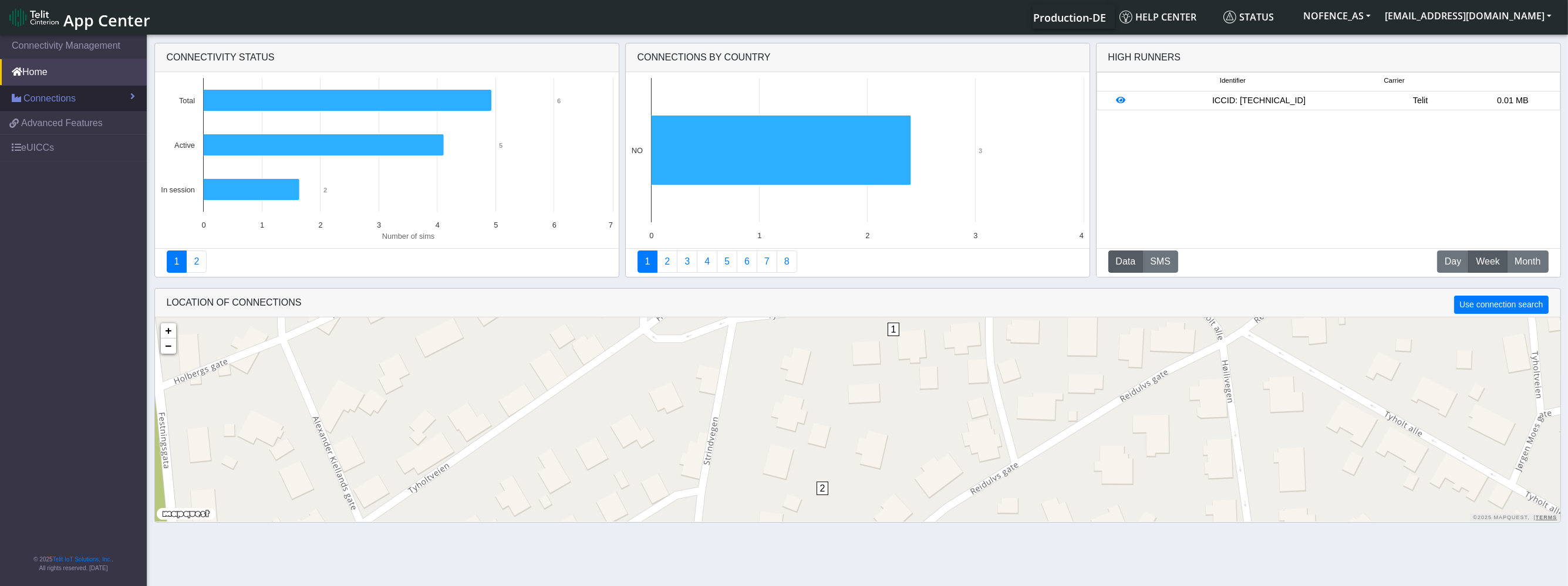
click at [91, 91] on link "Connections" at bounding box center [73, 98] width 146 height 26
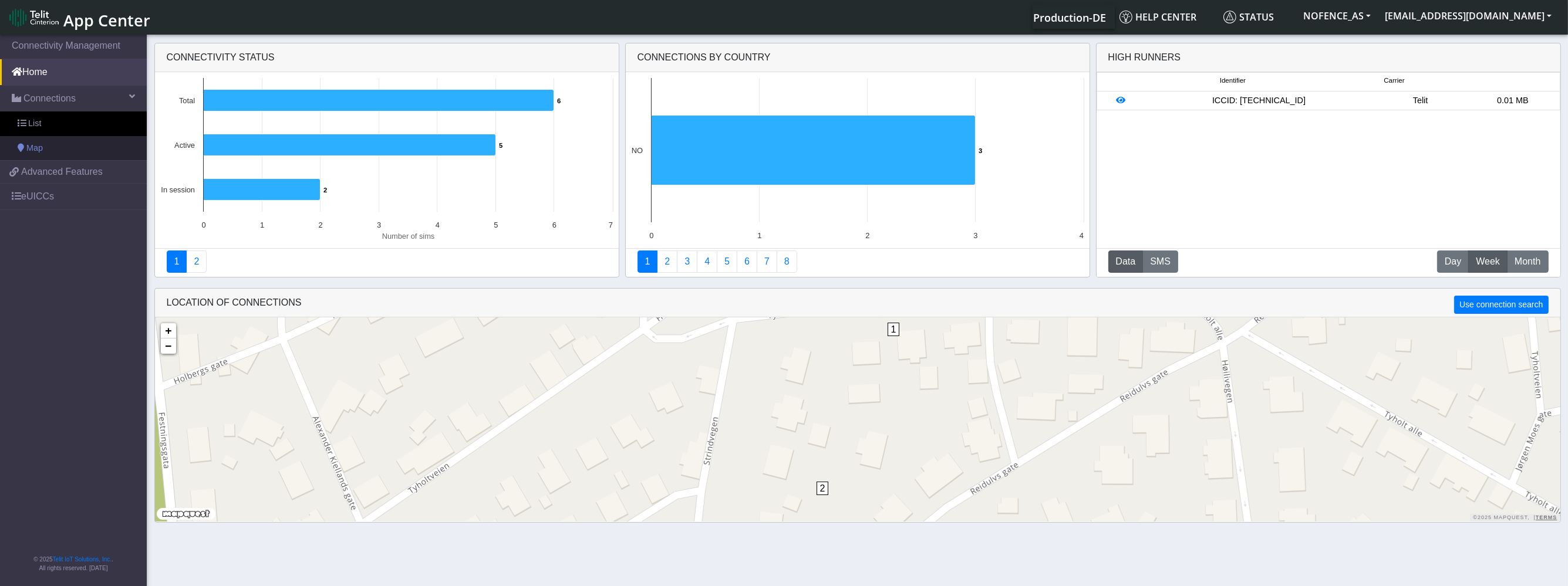
click at [90, 136] on link "Map" at bounding box center [73, 148] width 146 height 25
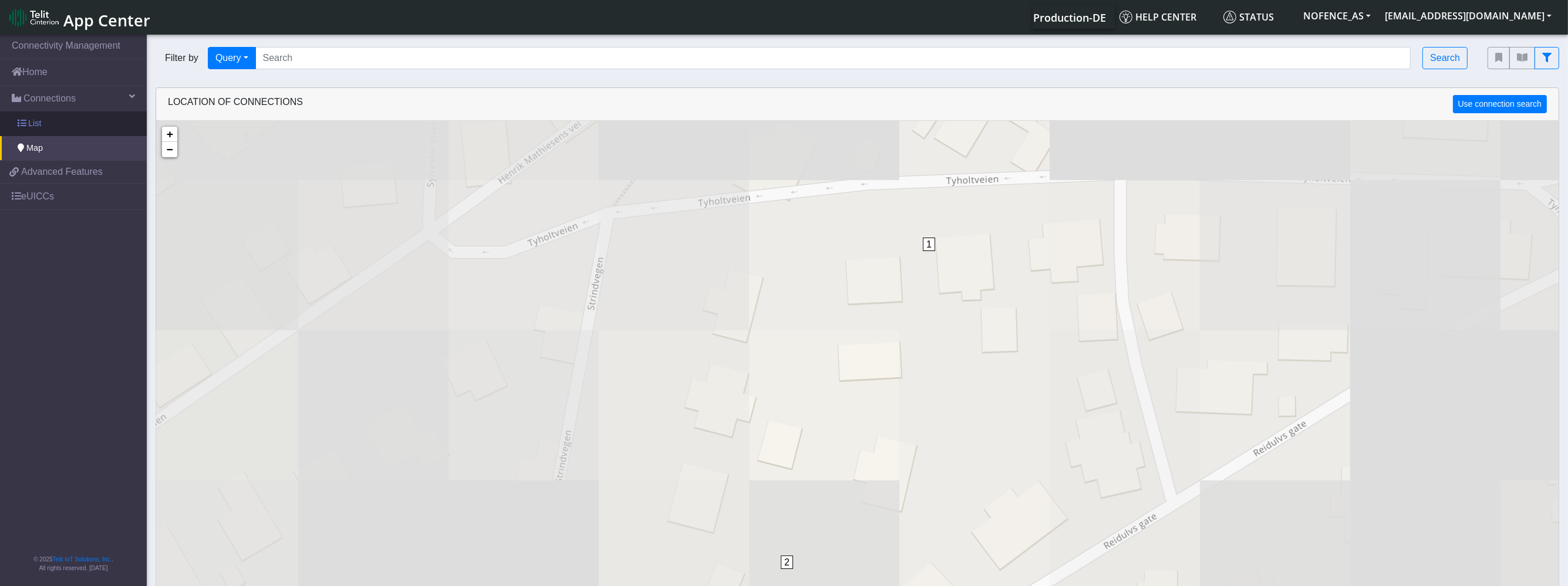
click at [96, 123] on link "List" at bounding box center [73, 123] width 146 height 25
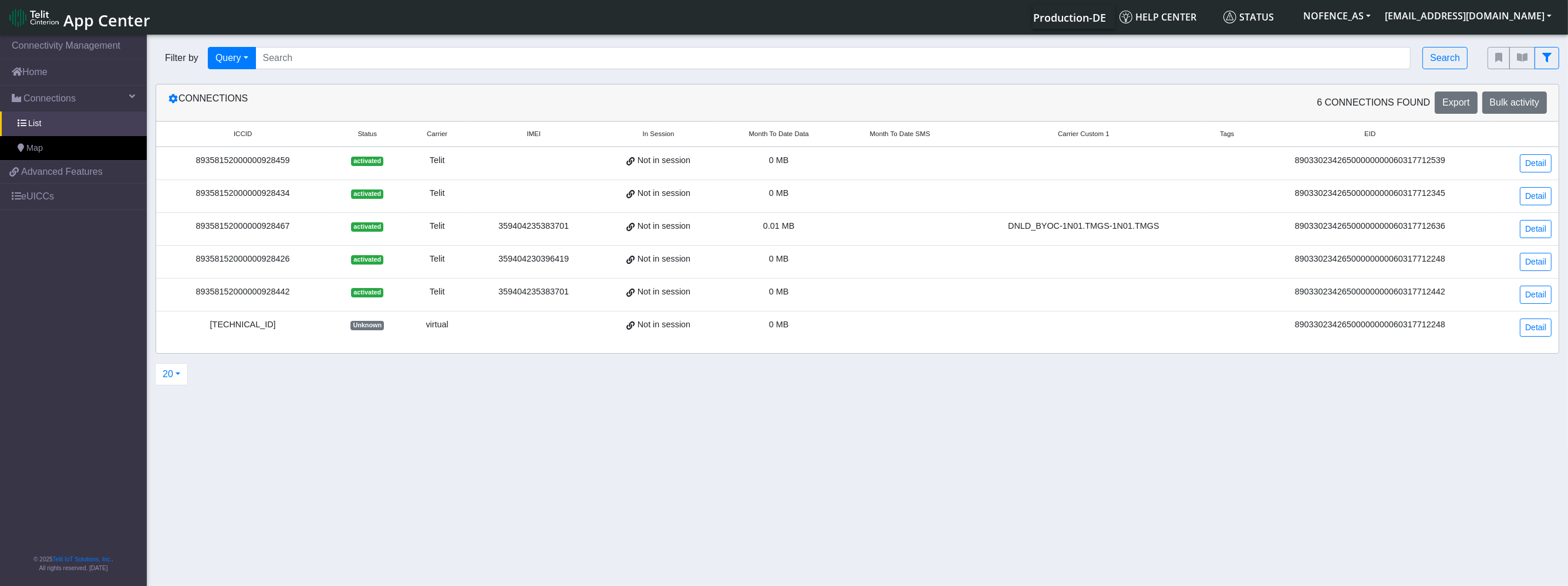
click at [444, 328] on div "virtual" at bounding box center [437, 324] width 50 height 13
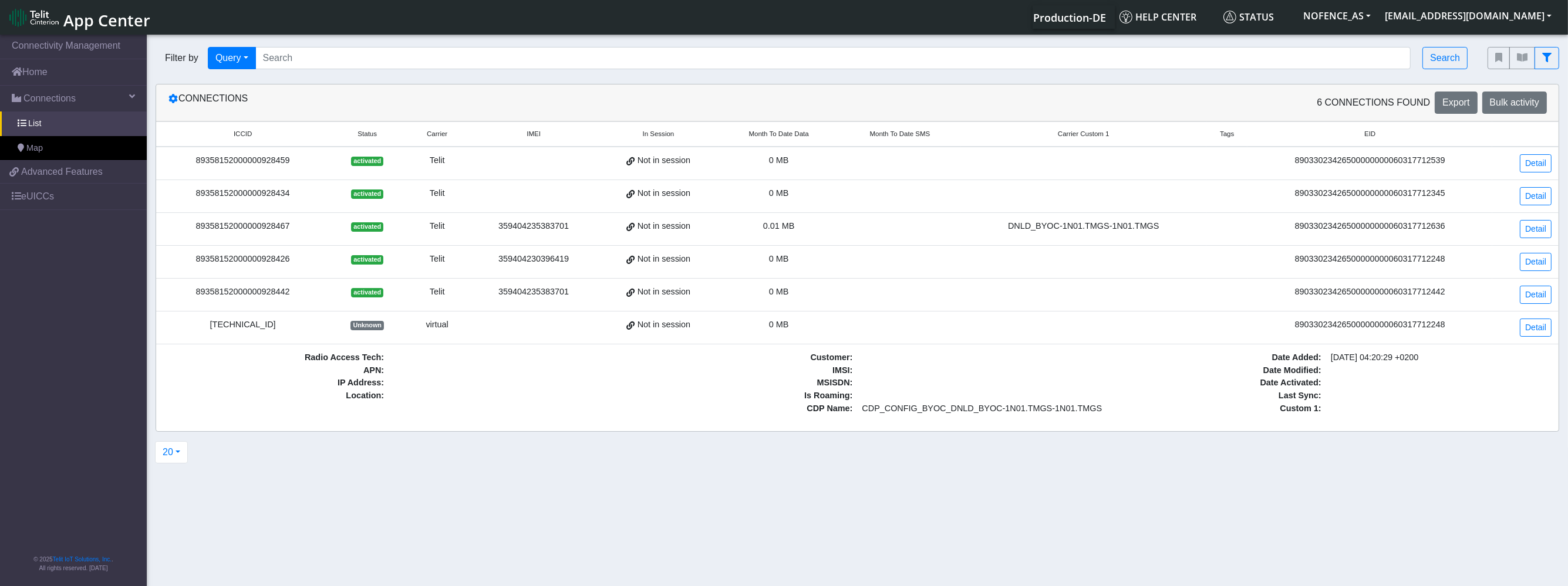
drag, startPoint x: 871, startPoint y: 438, endPoint x: 827, endPoint y: 438, distance: 44.0
click at [827, 432] on div "Connections 6 Connections found Export Bulk activity ICCID Status Carrier IMEI …" at bounding box center [857, 258] width 1422 height 348
drag, startPoint x: 1049, startPoint y: 421, endPoint x: 1025, endPoint y: 428, distance: 25.0
click at [1033, 428] on div "ICCID Status Carrier IMEI In Session Month To Date Data Month To Date SMS Carri…" at bounding box center [857, 276] width 1403 height 309
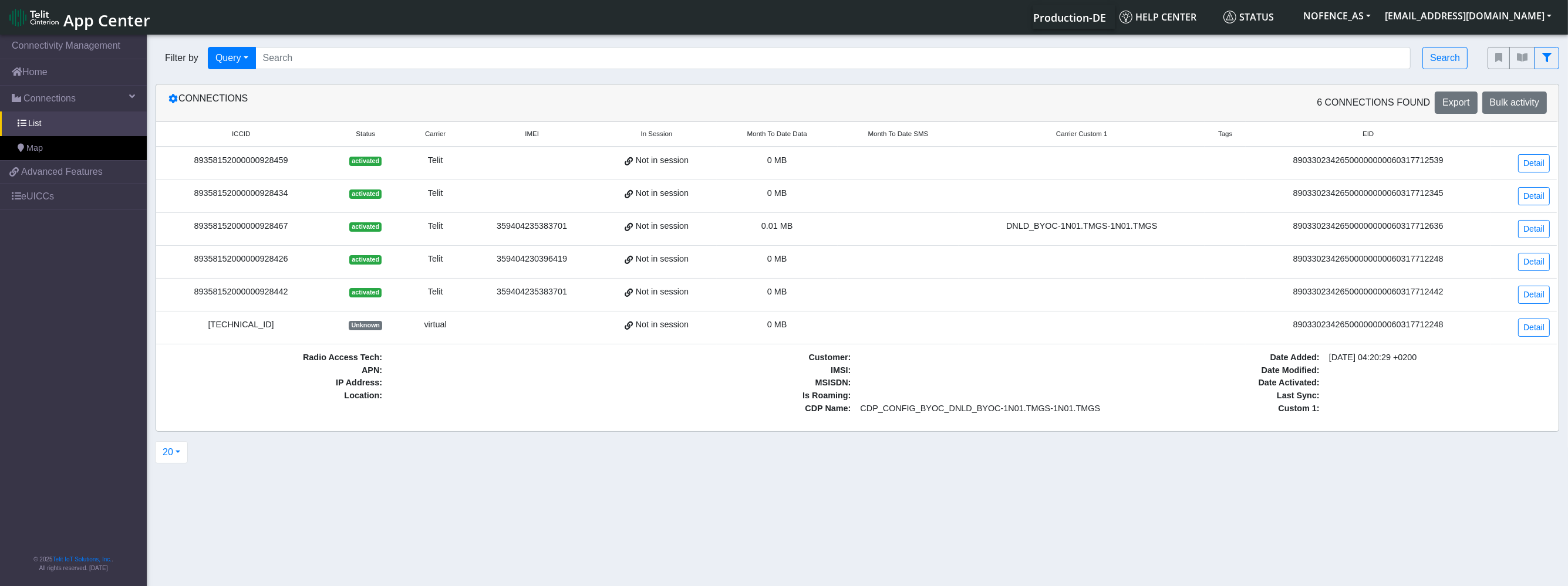
drag, startPoint x: 1018, startPoint y: 425, endPoint x: 1043, endPoint y: 430, distance: 25.5
click at [1023, 429] on div "ICCID Status Carrier IMEI In Session Month To Date Data Month To Date SMS Carri…" at bounding box center [857, 276] width 1403 height 309
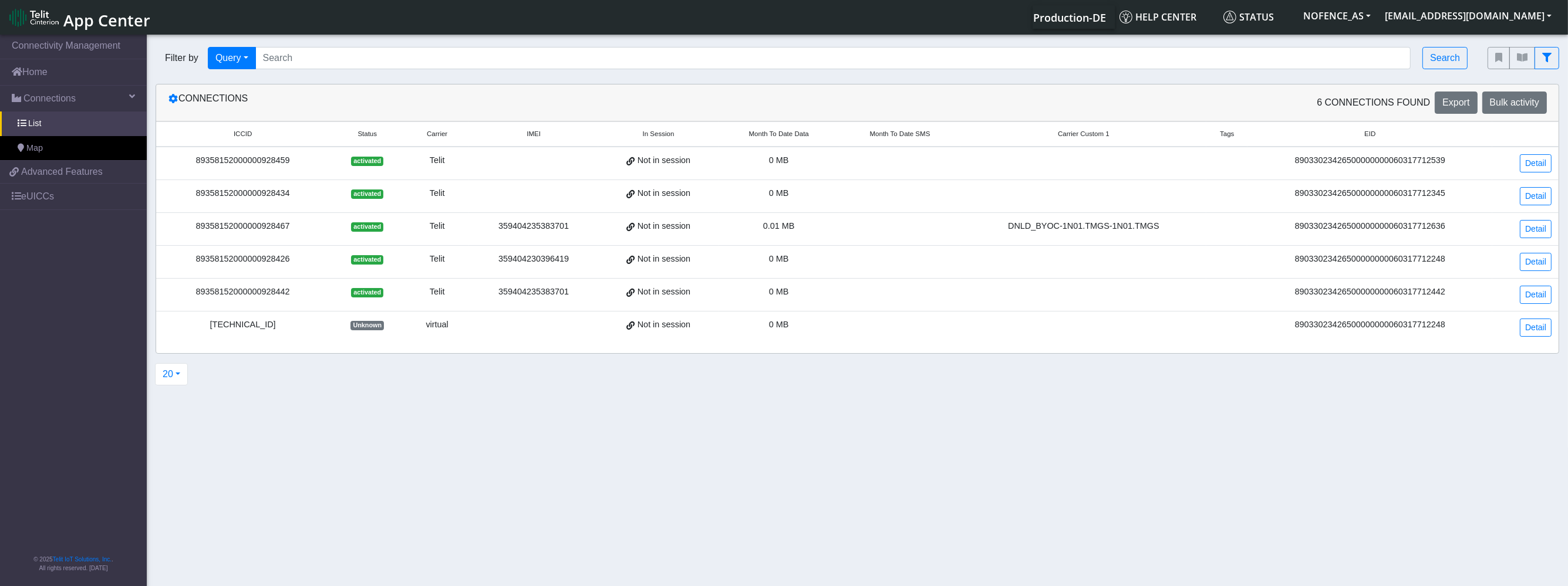
click at [418, 327] on div "virtual" at bounding box center [437, 324] width 50 height 13
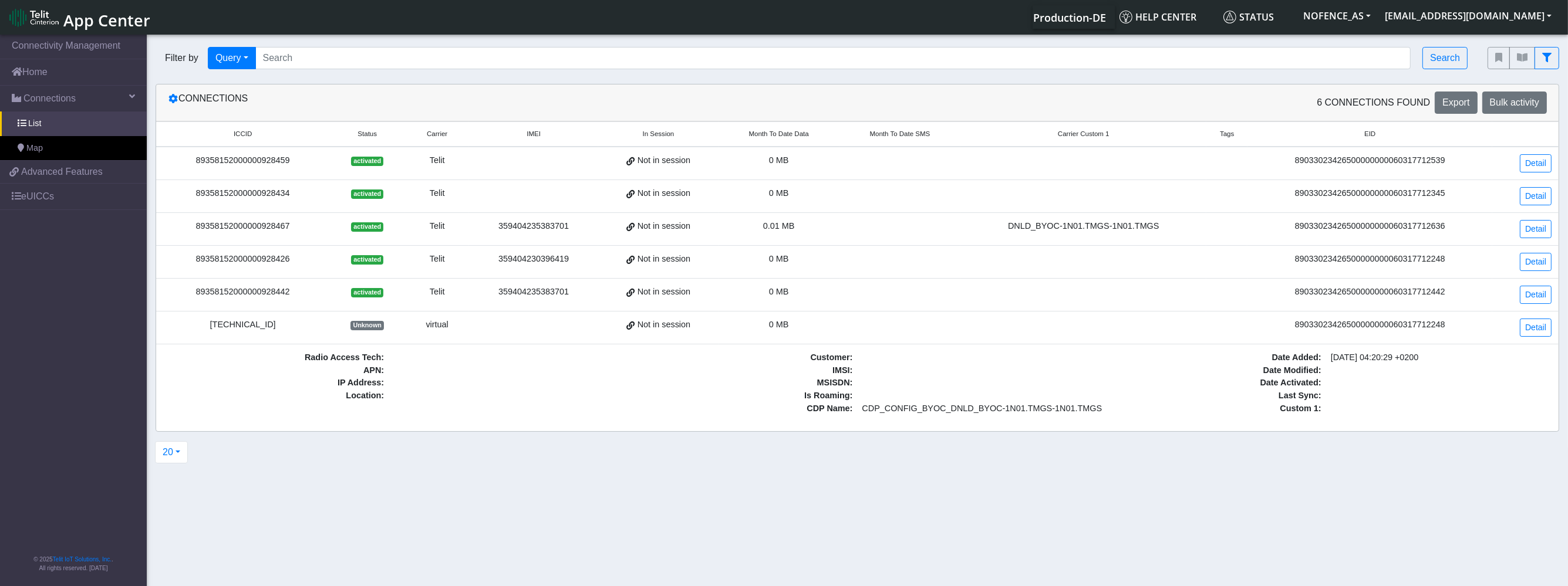
click at [326, 296] on td "89358152000000928442" at bounding box center [243, 294] width 173 height 33
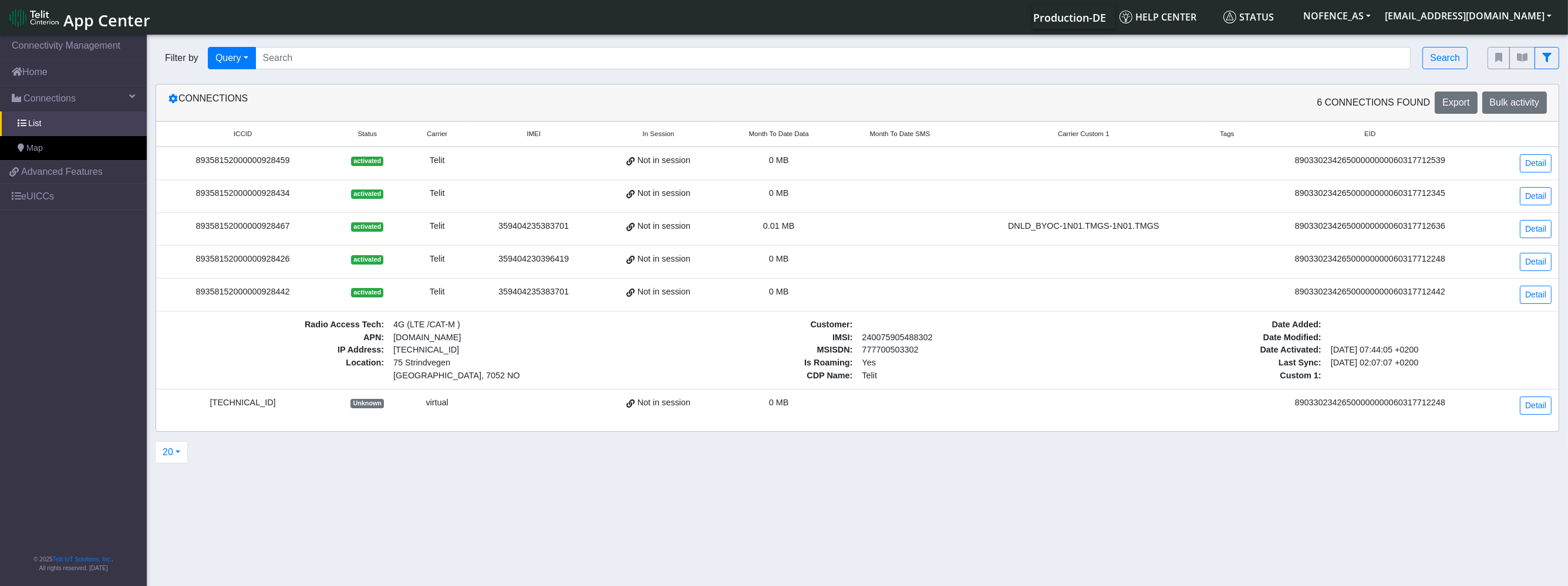
click at [322, 265] on td "89358152000000928426" at bounding box center [243, 262] width 173 height 33
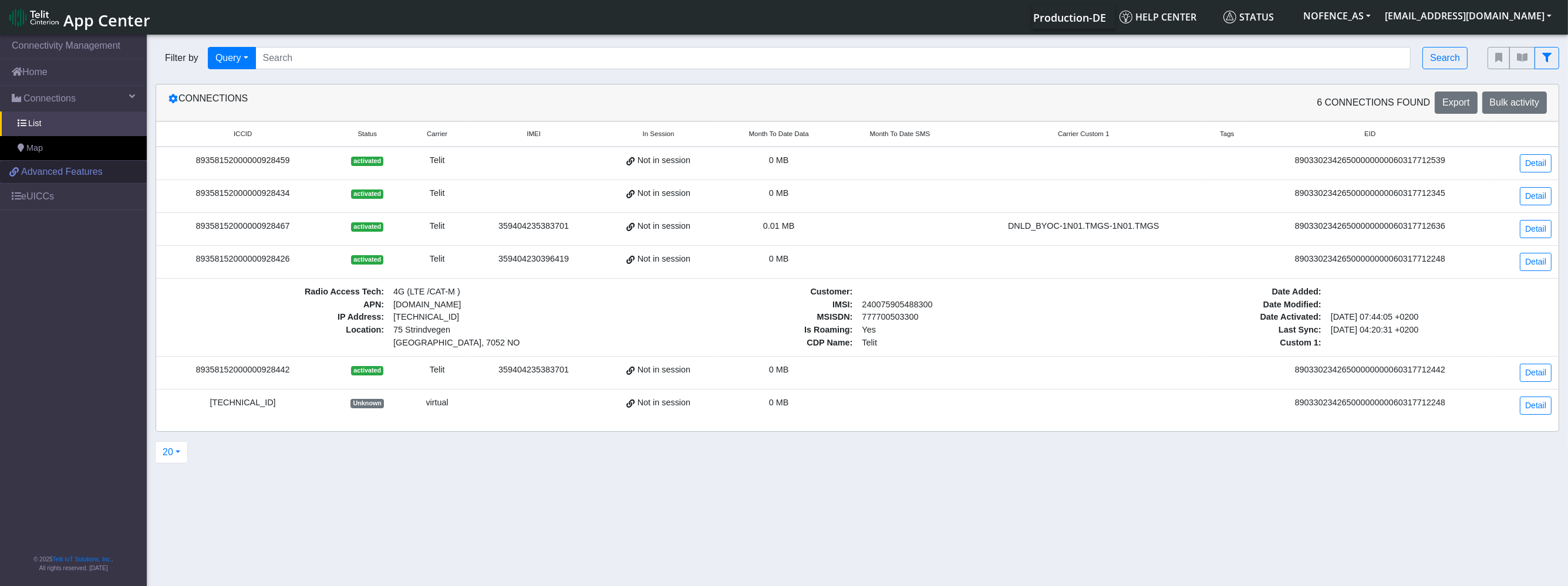
click at [73, 175] on span "Advanced Features" at bounding box center [62, 172] width 82 height 14
click at [80, 195] on link "eUICCs" at bounding box center [73, 197] width 146 height 26
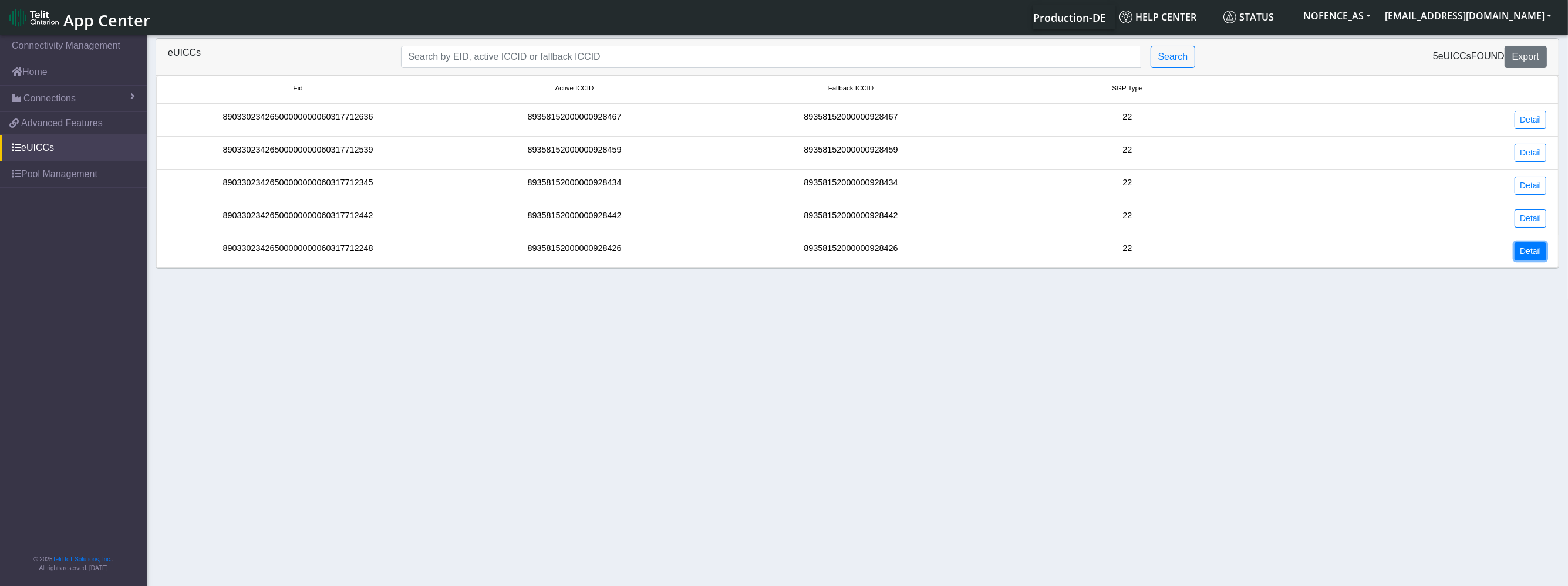
click at [1540, 248] on link "Detail" at bounding box center [1530, 252] width 32 height 18
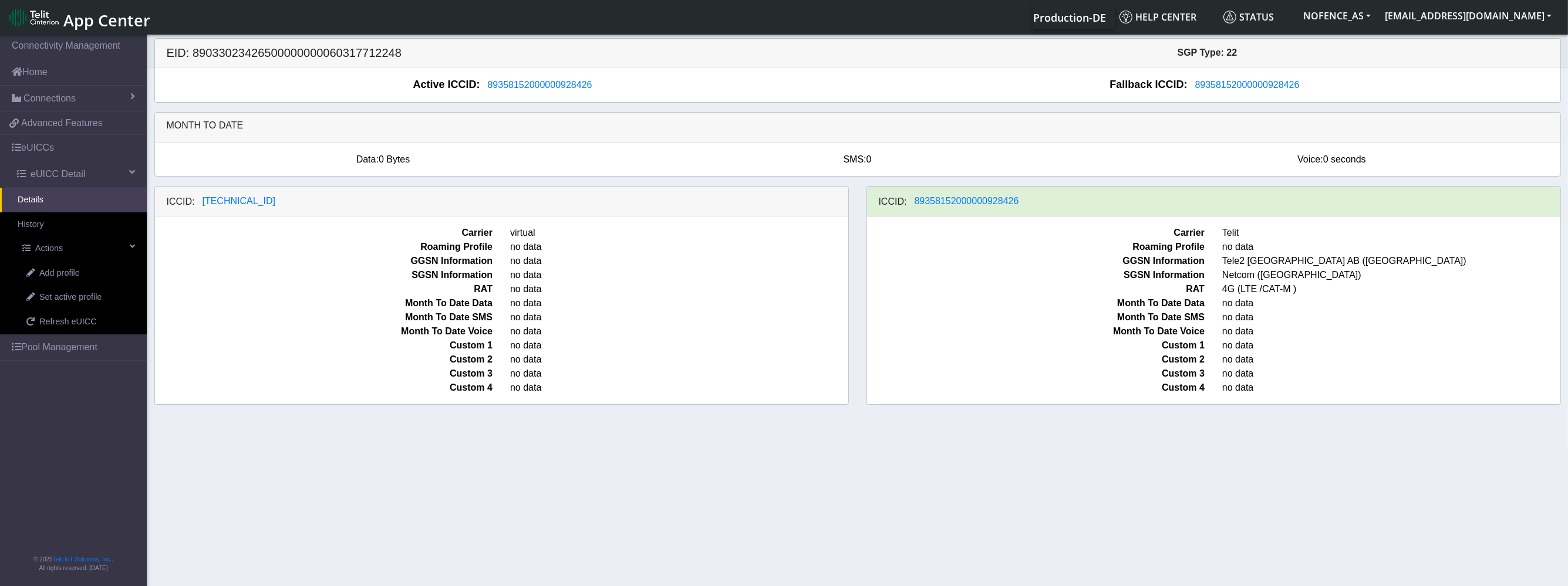
click at [609, 292] on span "no data" at bounding box center [679, 290] width 355 height 14
click at [84, 288] on link "Set active profile" at bounding box center [78, 297] width 138 height 25
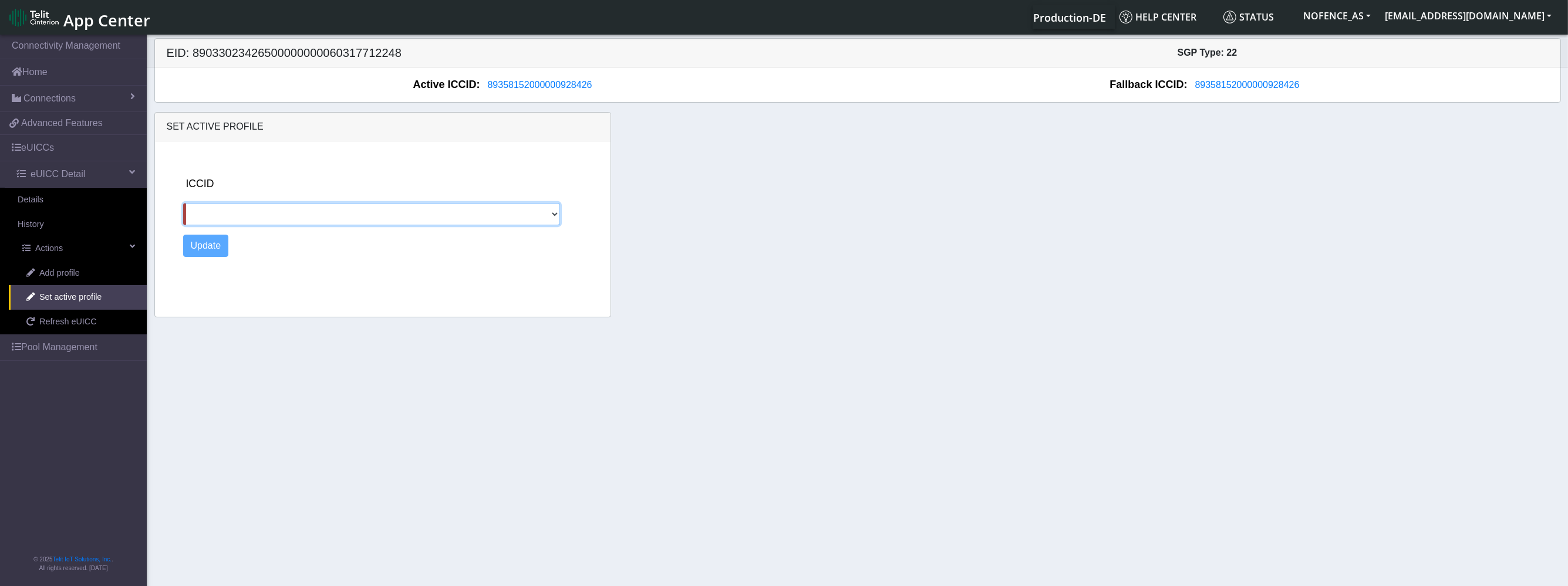
select select "89462038098000067070"
click at [183, 203] on select "89462038098000067070" at bounding box center [371, 214] width 377 height 22
click at [218, 245] on button "Update" at bounding box center [206, 246] width 46 height 22
